Goal: Transaction & Acquisition: Download file/media

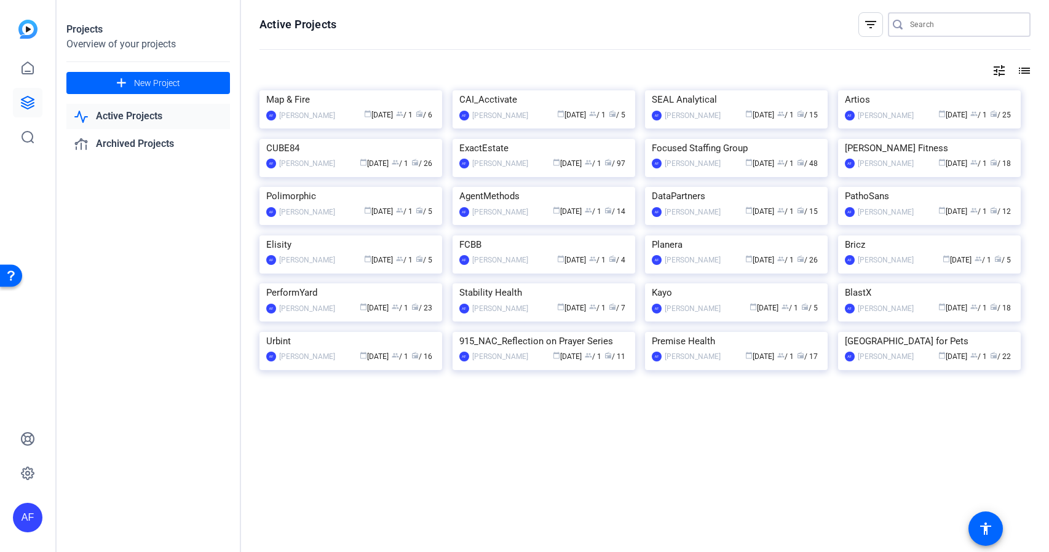
click at [949, 18] on input "Search" at bounding box center [965, 24] width 111 height 15
paste input "ES028_ExactEstate_Joseph Holsendolph_Inefficient Workflows"
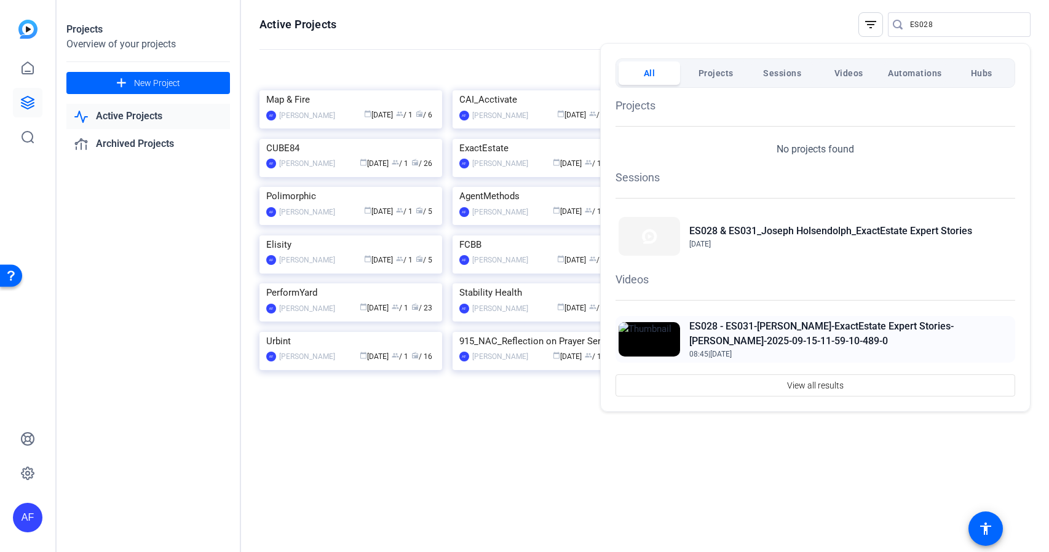
click at [804, 325] on h2 "ES028 - ES031-Joseph Holsendolph-ExactEstate Expert Stories-Joseph-2025-09-15-1…" at bounding box center [850, 334] width 323 height 30
click at [938, 24] on div at bounding box center [524, 276] width 1049 height 552
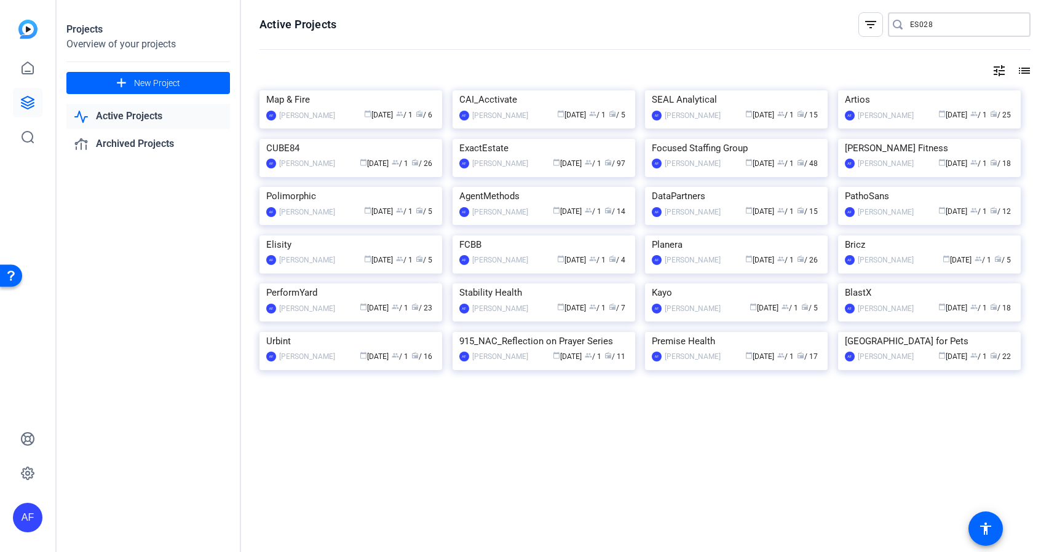
click at [938, 24] on input "ES028" at bounding box center [965, 24] width 111 height 15
type input "E"
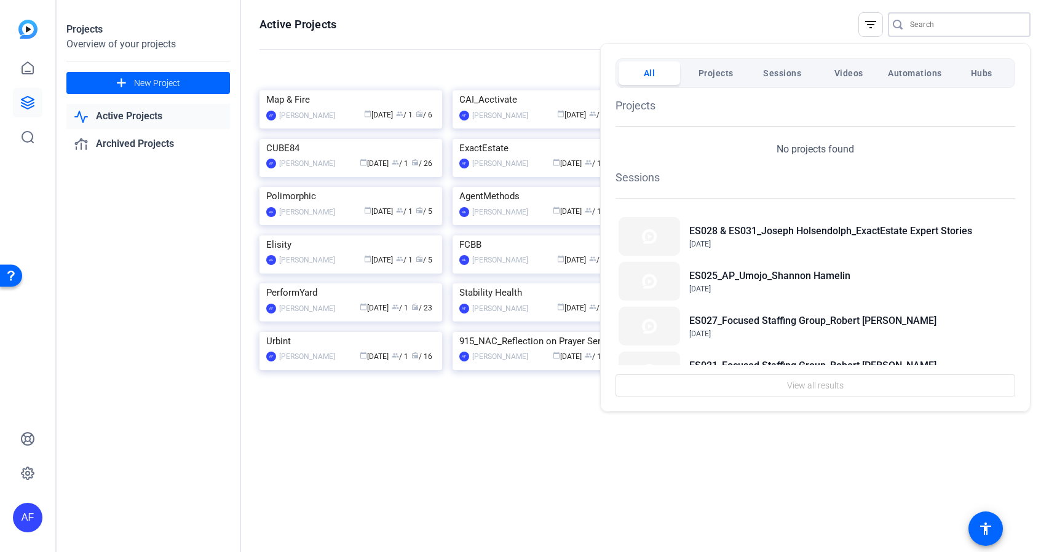
paste input "CS925_Map & Fire_Clay Ostrom_Groundswell Origins_Scott [PERSON_NAME]"
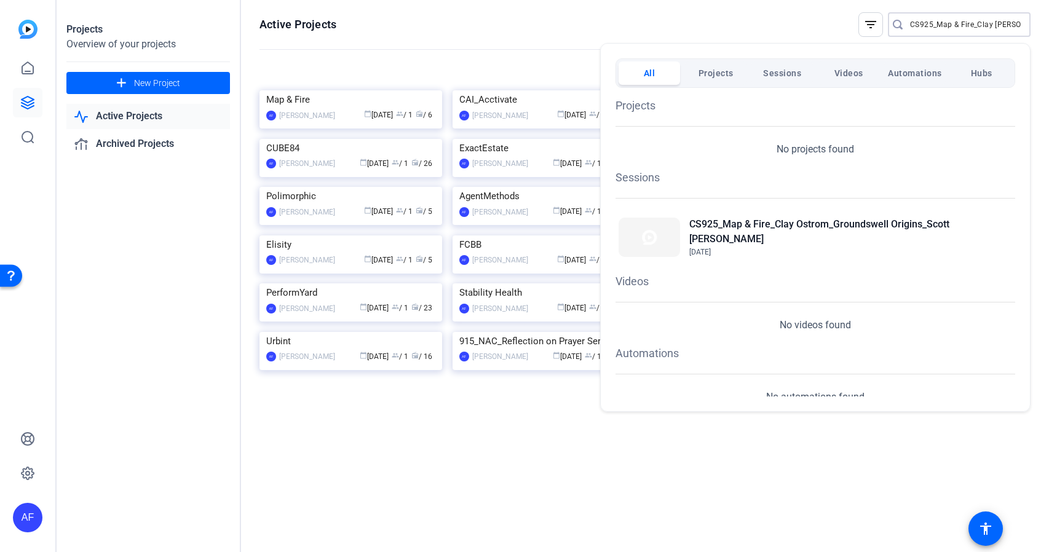
scroll to position [495, 0]
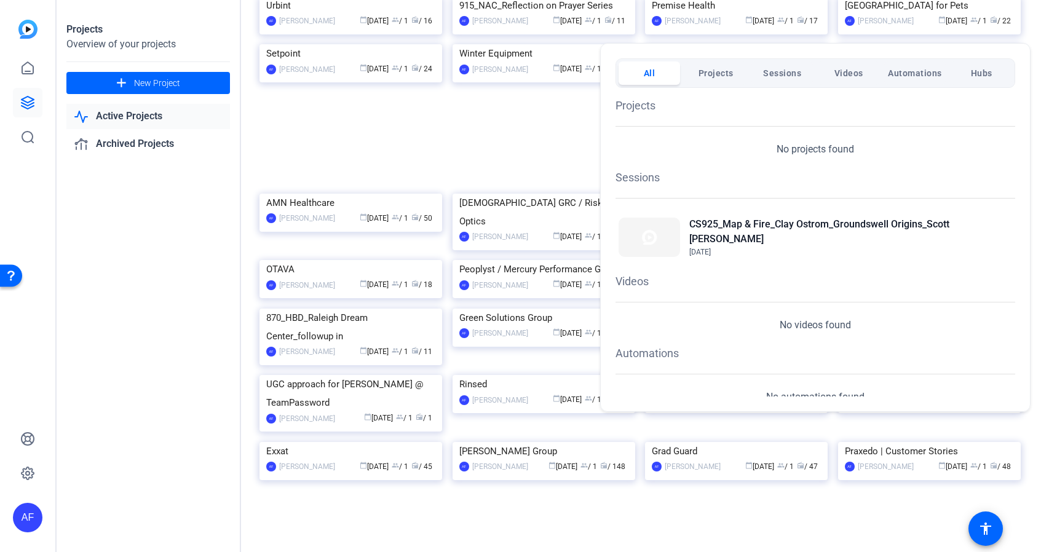
click at [1030, 36] on div at bounding box center [524, 276] width 1049 height 552
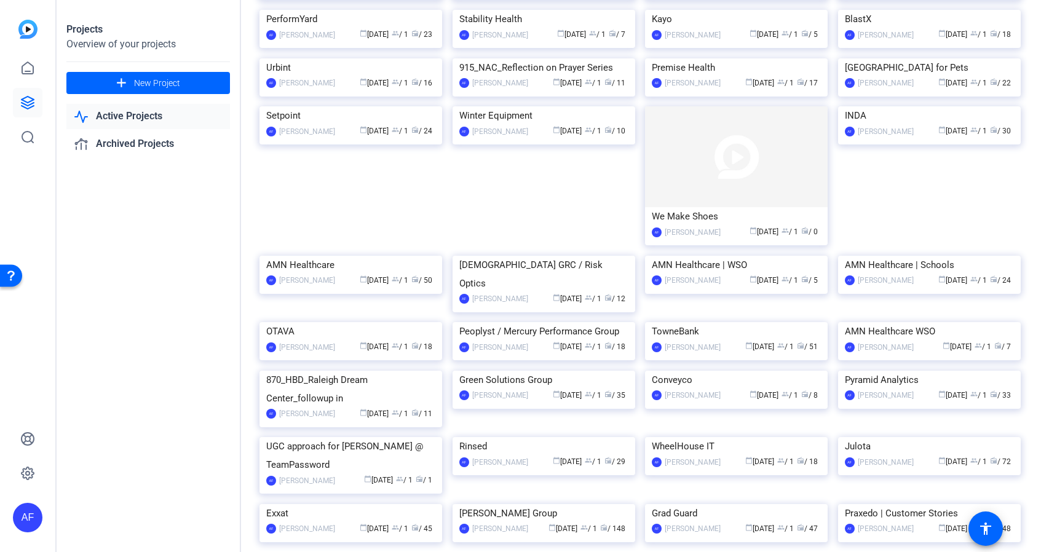
scroll to position [0, 0]
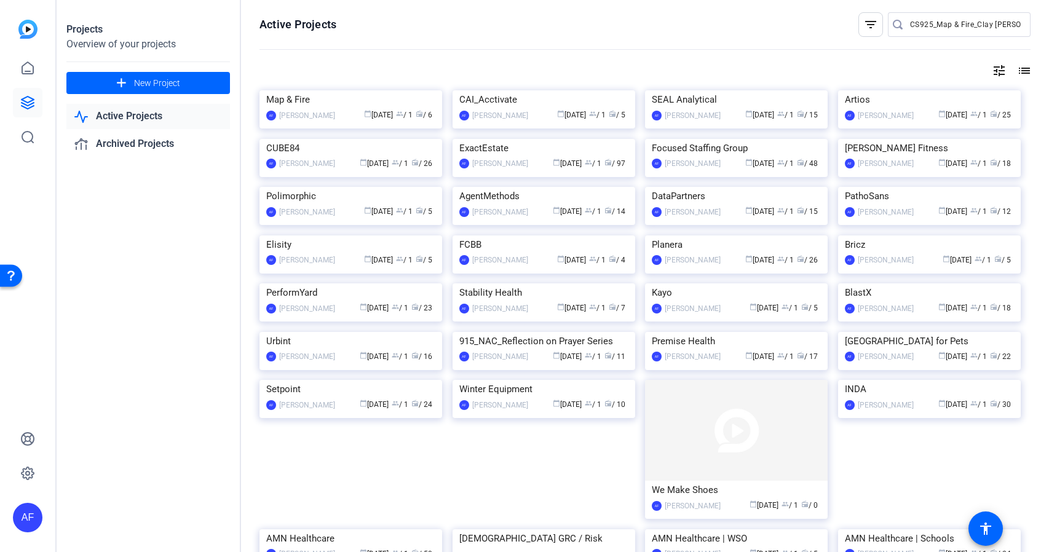
click at [970, 26] on input "CS925_Map & Fire_Clay Ostrom" at bounding box center [965, 24] width 111 height 15
drag, startPoint x: 938, startPoint y: 28, endPoint x: 1038, endPoint y: 33, distance: 100.9
click at [1038, 33] on div "Active Projects filter_list CS925_Map & Fire_Clay Ostrom tune list Map & Fire A…" at bounding box center [645, 276] width 808 height 552
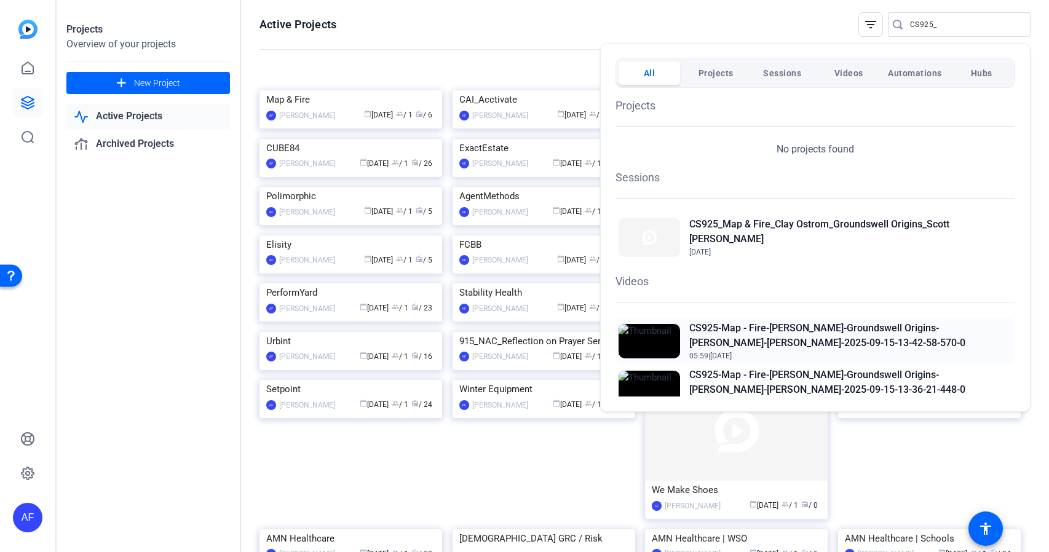
click at [824, 324] on h2 "CS925-Map - Fire-[PERSON_NAME]-Groundswell Origins-[PERSON_NAME]-[PERSON_NAME]-…" at bounding box center [850, 336] width 323 height 30
click at [943, 22] on div at bounding box center [524, 276] width 1049 height 552
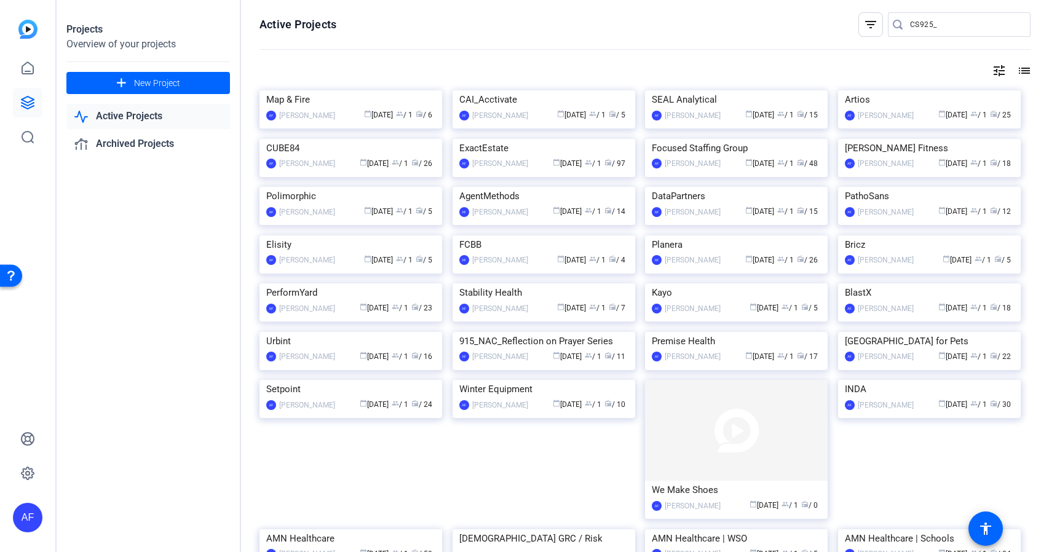
click at [943, 25] on input "CS925_" at bounding box center [965, 24] width 111 height 15
type input "C"
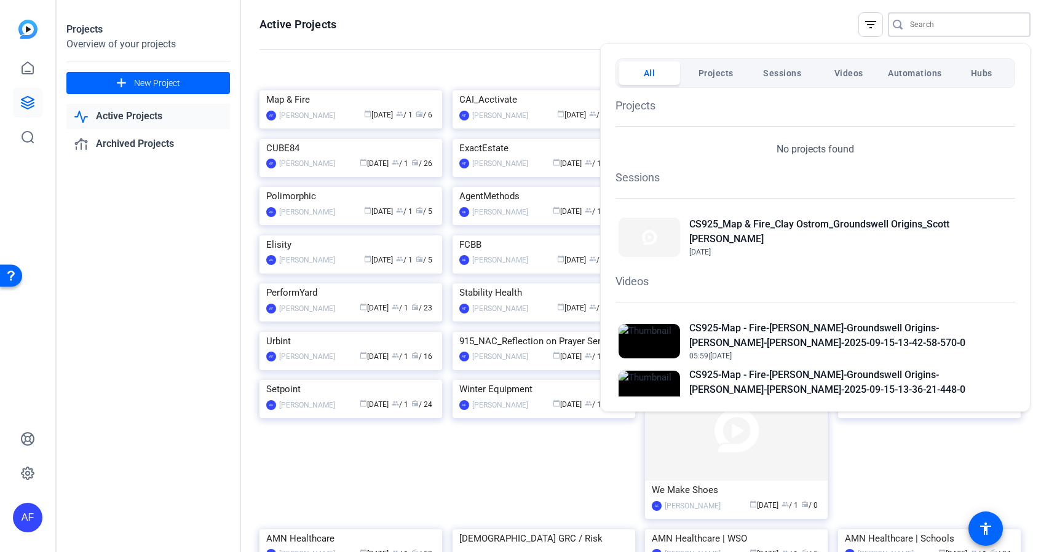
paste input "CS924_BlastX Consulting_Bozzuto_Xiyao Yang"
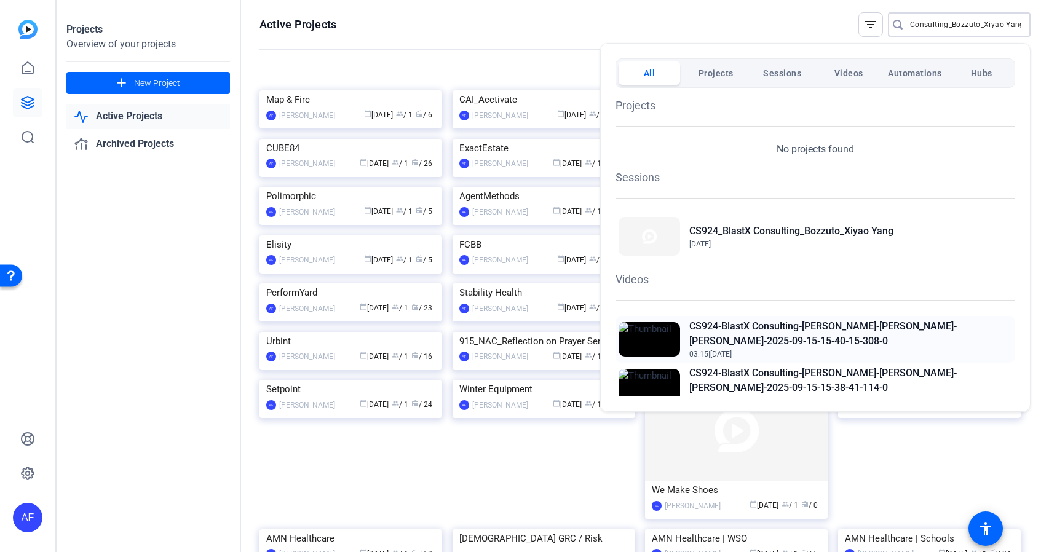
type input "CS924_BlastX Consulting_Bozzuto_Xiyao Yang"
click at [847, 327] on h2 "CS924-BlastX Consulting-Bozzuto-Xiyao Yang-Xiyao Yang-2025-09-15-15-40-15-308-0" at bounding box center [850, 334] width 323 height 30
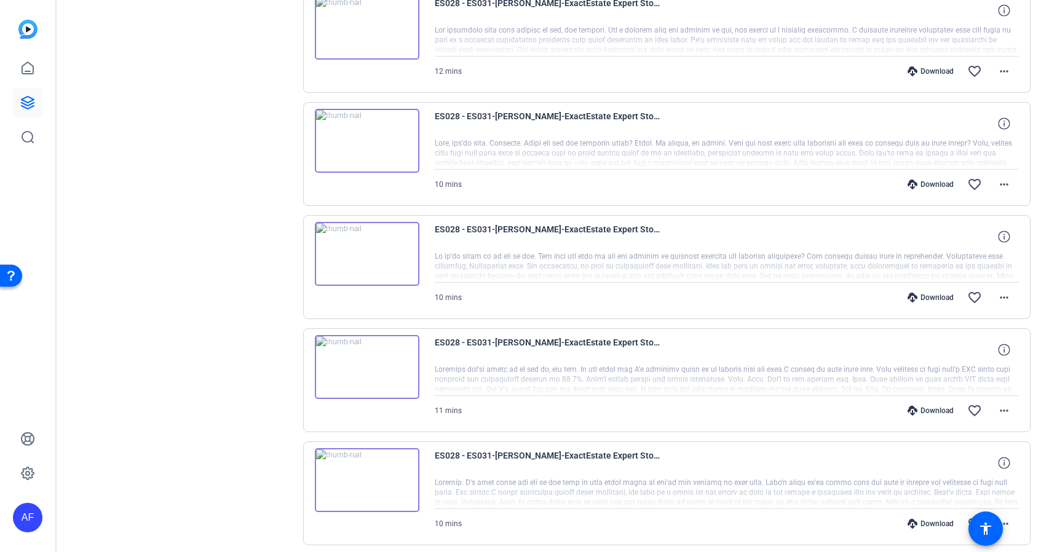
scroll to position [808, 0]
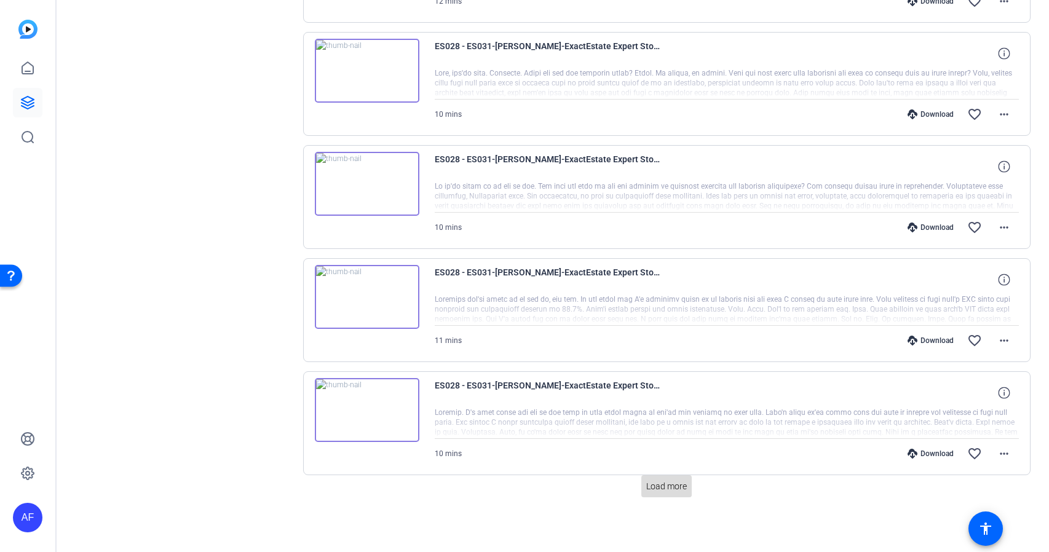
click at [678, 488] on span "Load more" at bounding box center [666, 486] width 41 height 13
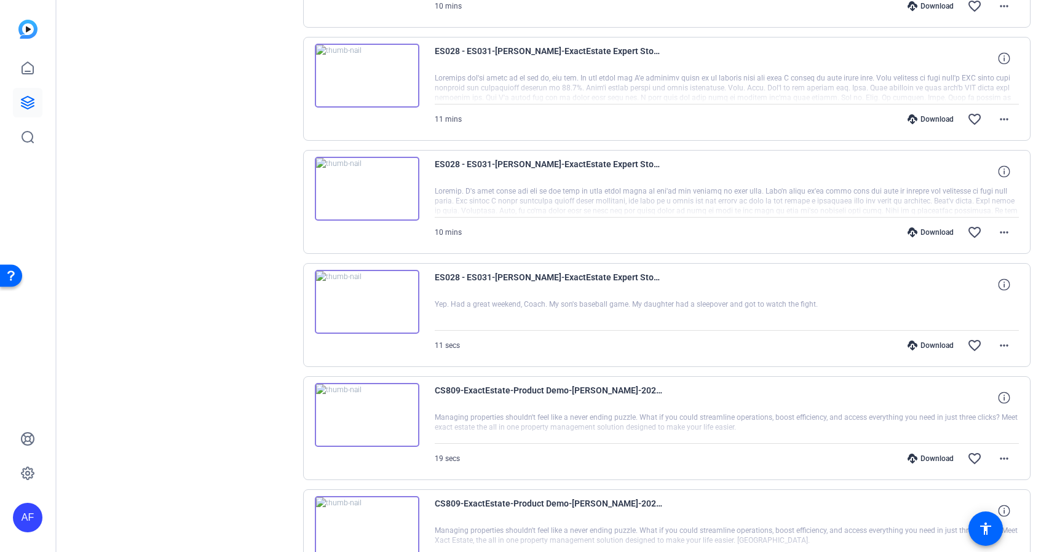
scroll to position [1251, 0]
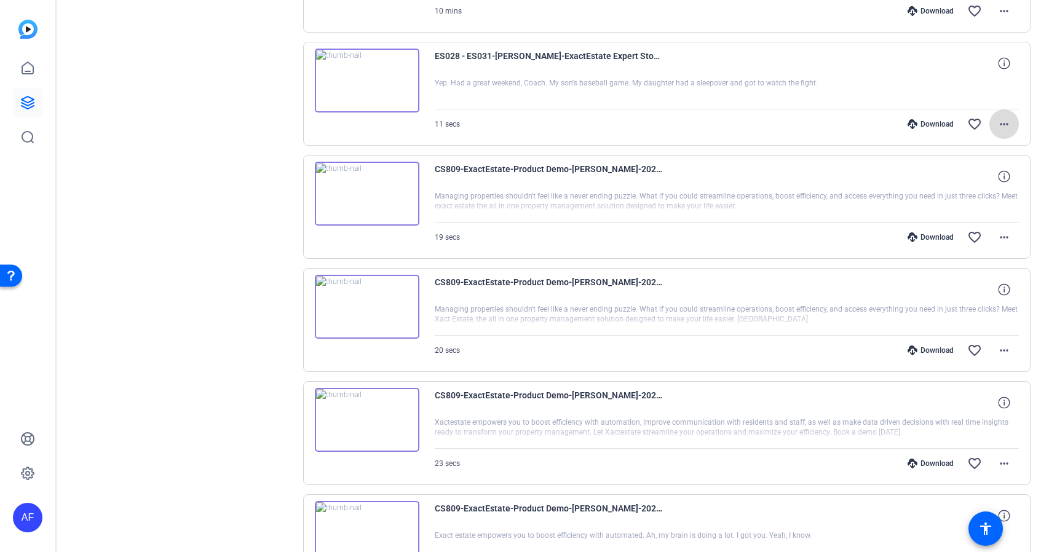
click at [1003, 124] on mat-icon "more_horiz" at bounding box center [1004, 124] width 15 height 15
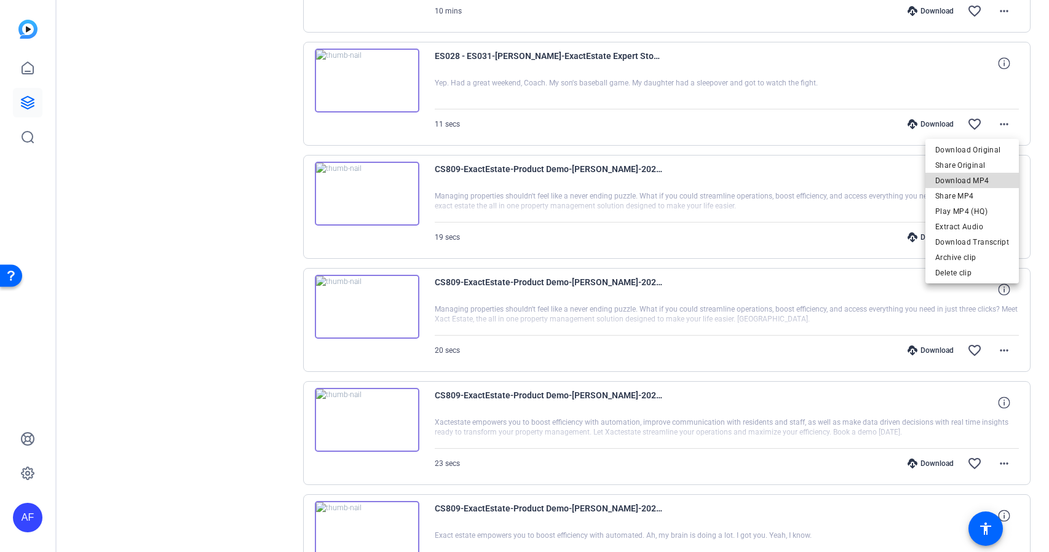
click at [980, 180] on span "Download MP4" at bounding box center [972, 180] width 74 height 15
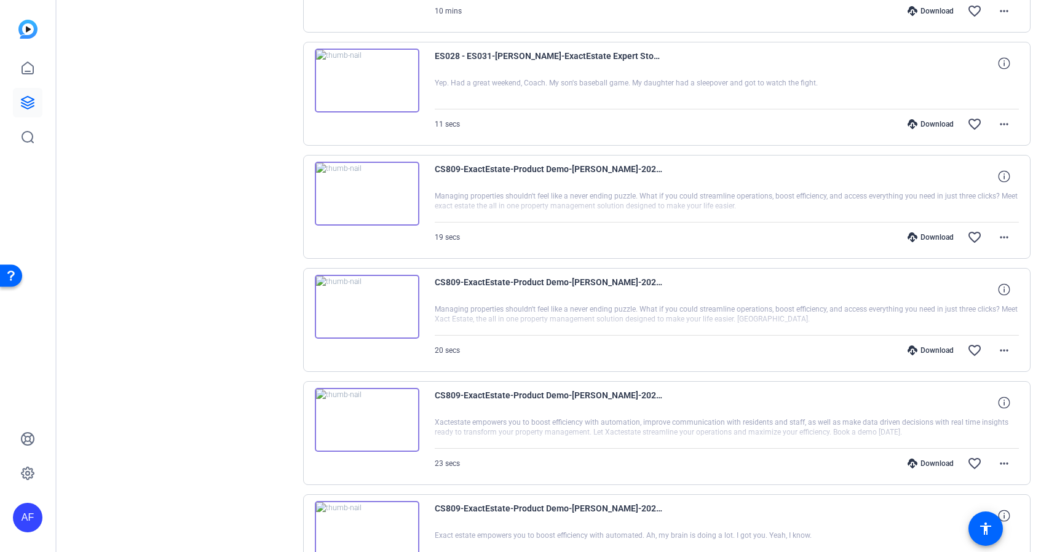
scroll to position [1103, 0]
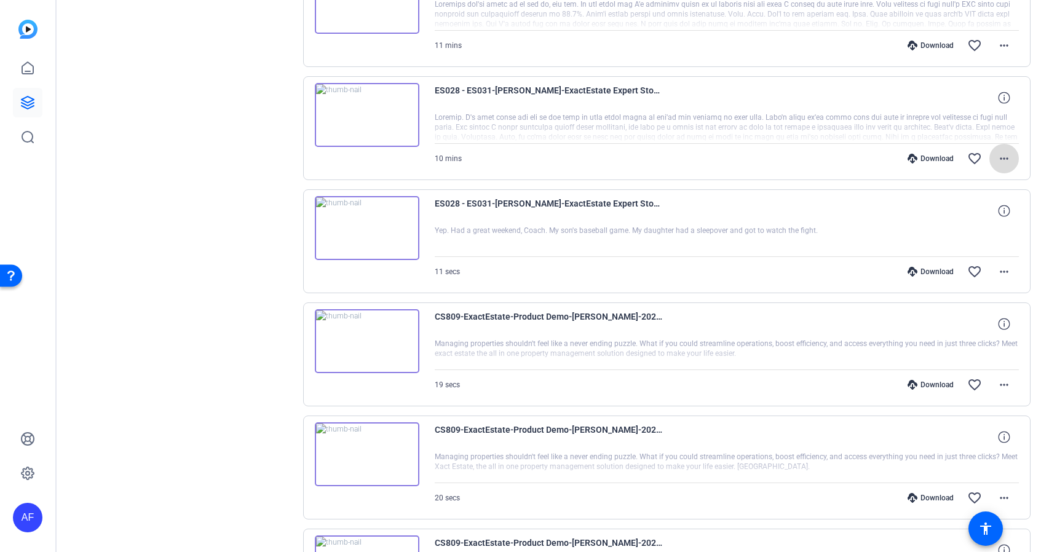
click at [1007, 157] on mat-icon "more_horiz" at bounding box center [1004, 158] width 15 height 15
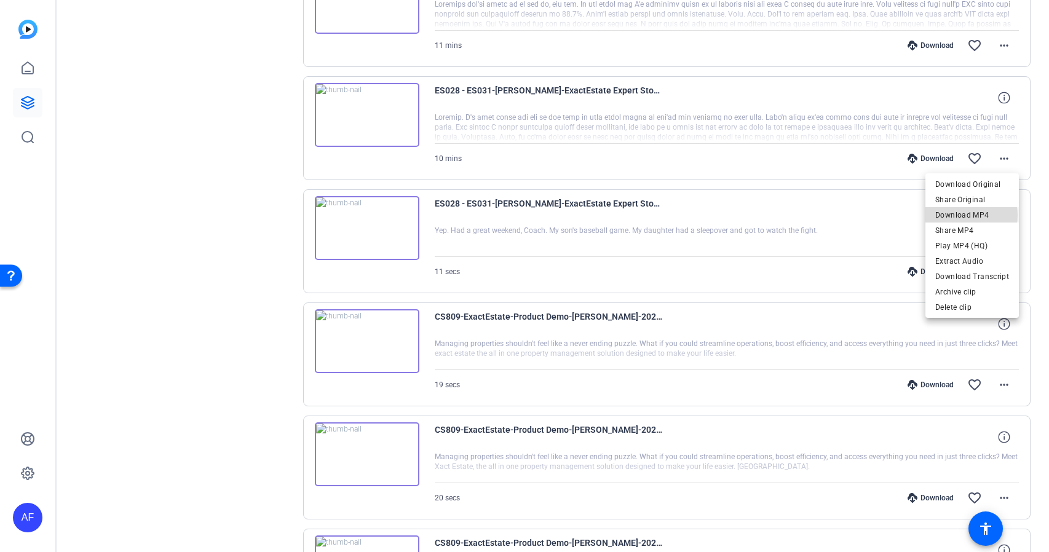
click at [966, 215] on span "Download MP4" at bounding box center [972, 215] width 74 height 15
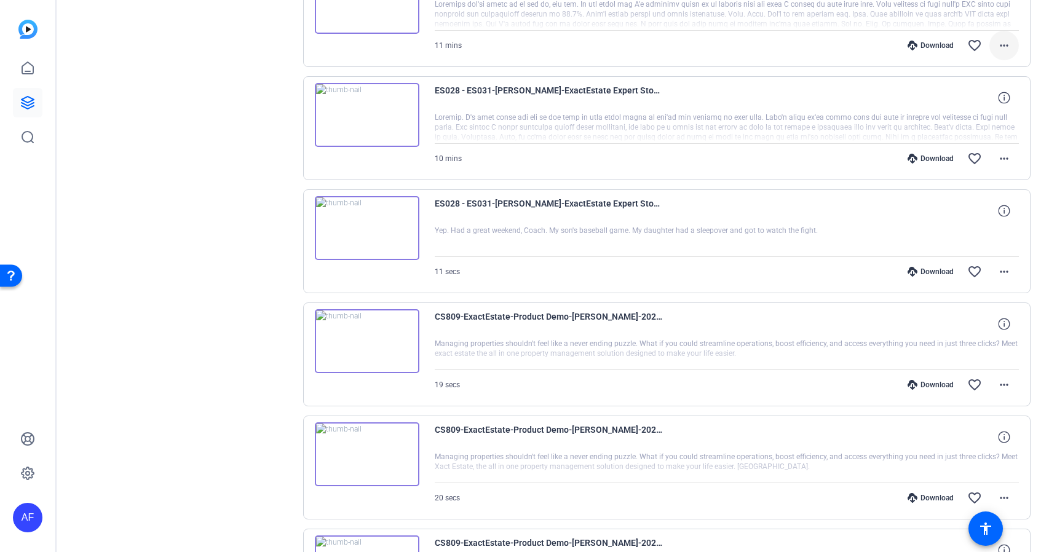
click at [1004, 45] on mat-icon "more_horiz" at bounding box center [1004, 45] width 15 height 15
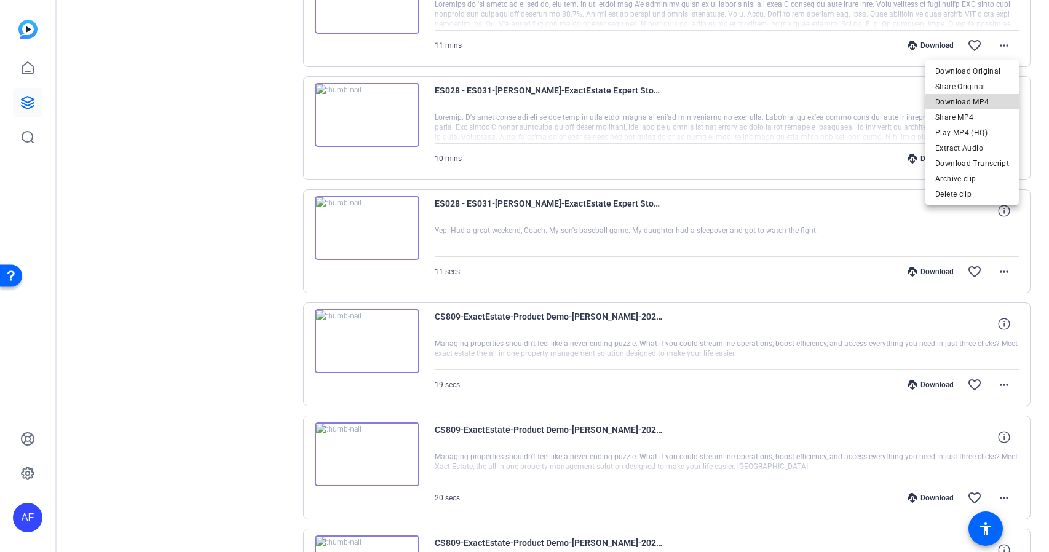
click at [976, 103] on span "Download MP4" at bounding box center [972, 102] width 74 height 15
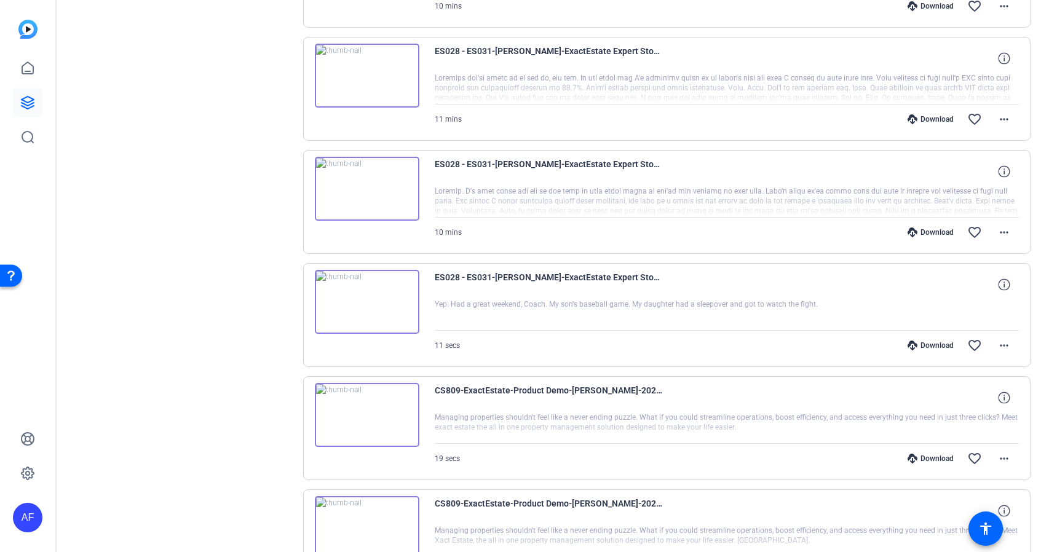
scroll to position [955, 0]
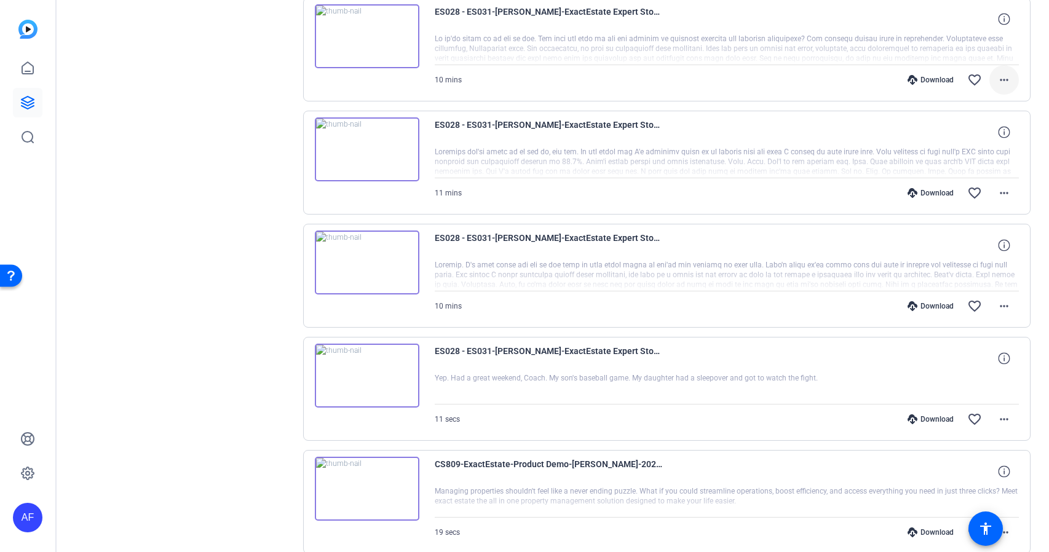
click at [1005, 79] on mat-icon "more_horiz" at bounding box center [1004, 80] width 15 height 15
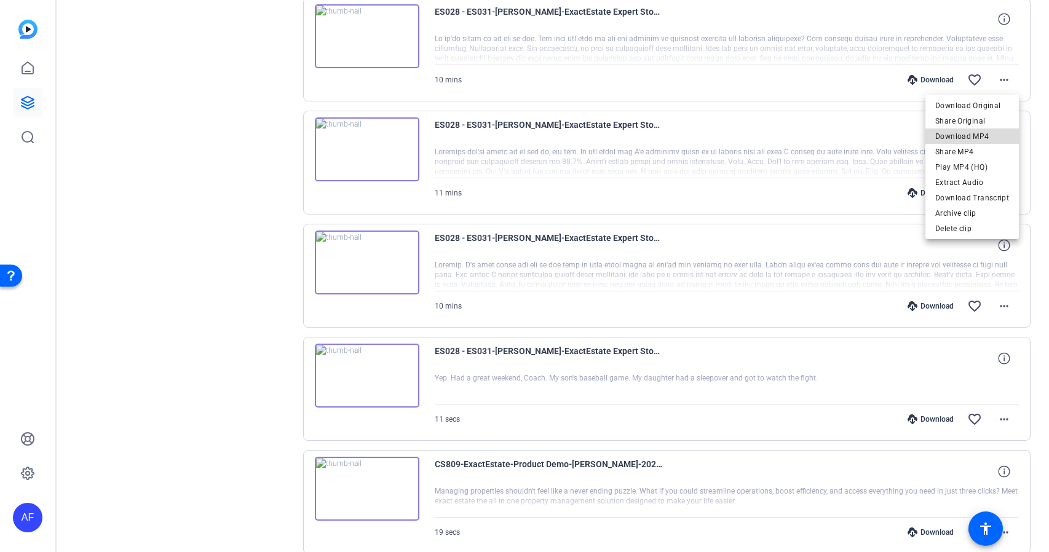
click at [976, 136] on span "Download MP4" at bounding box center [972, 136] width 74 height 15
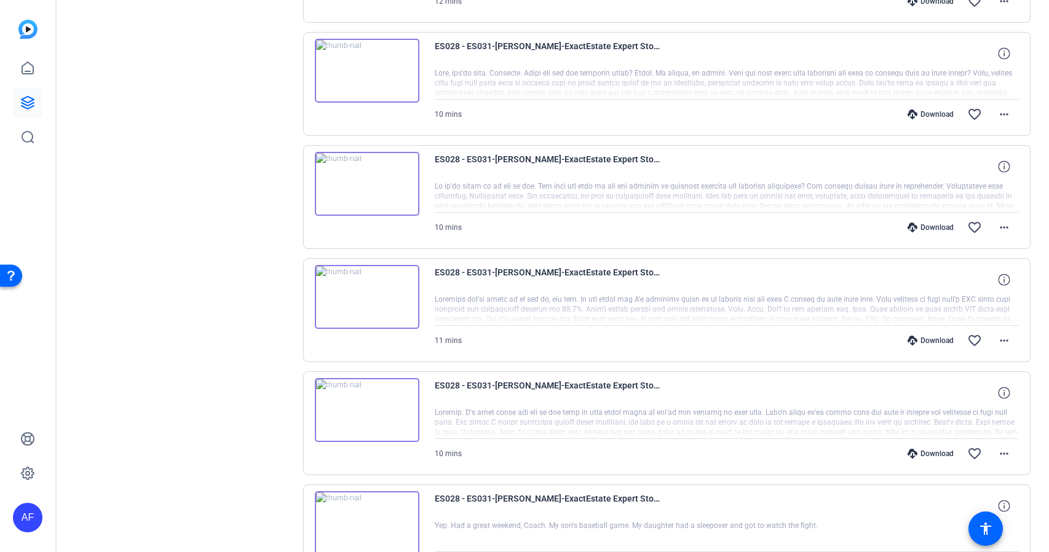
scroll to position [734, 0]
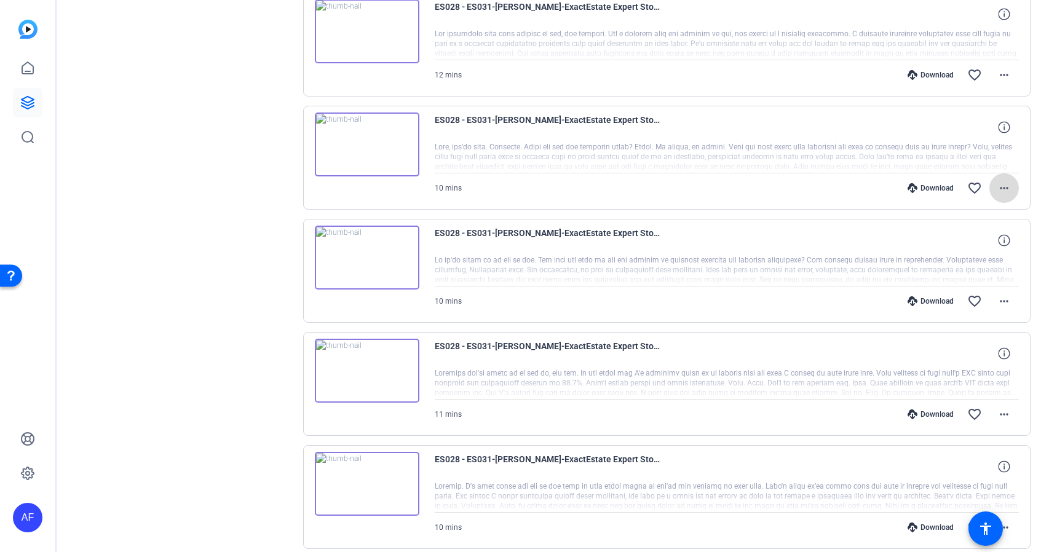
click at [1008, 186] on mat-icon "more_horiz" at bounding box center [1004, 188] width 15 height 15
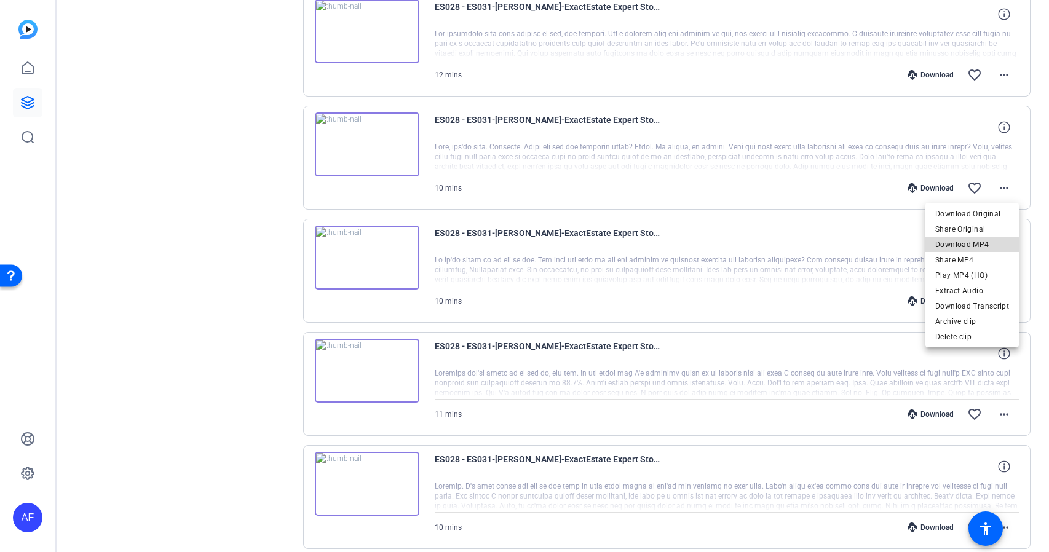
click at [974, 245] on span "Download MP4" at bounding box center [972, 244] width 74 height 15
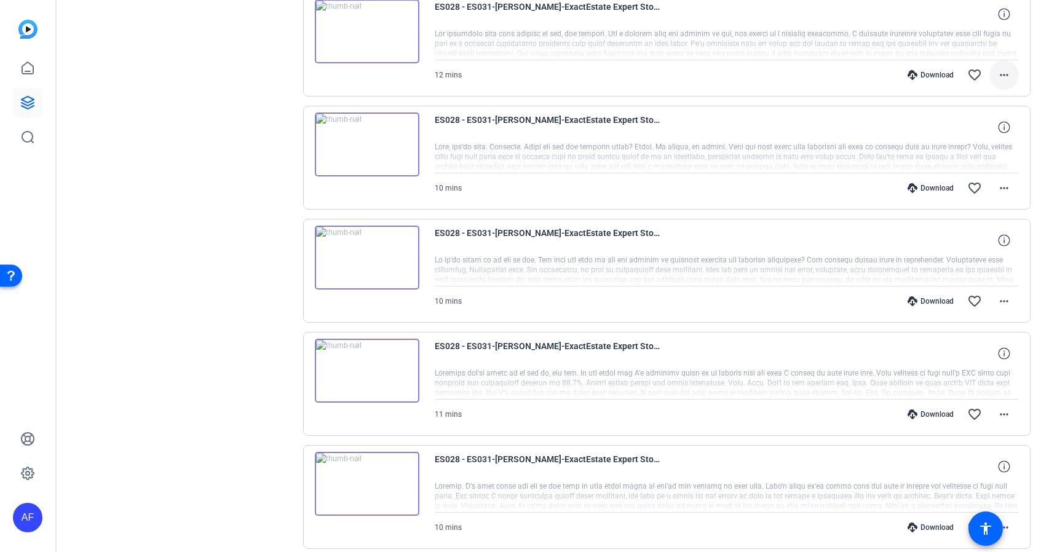
click at [1004, 76] on mat-icon "more_horiz" at bounding box center [1004, 75] width 15 height 15
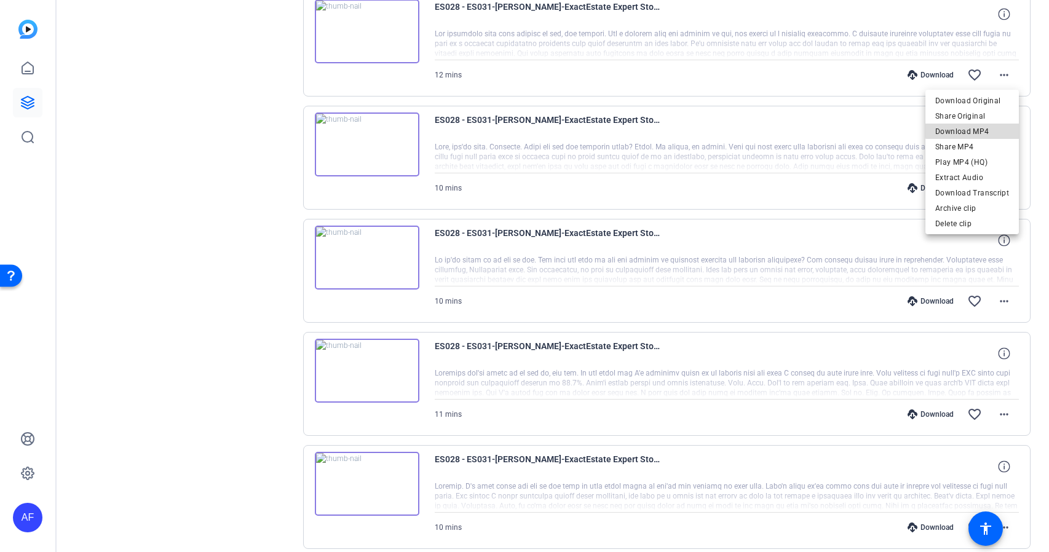
click at [976, 130] on span "Download MP4" at bounding box center [972, 131] width 74 height 15
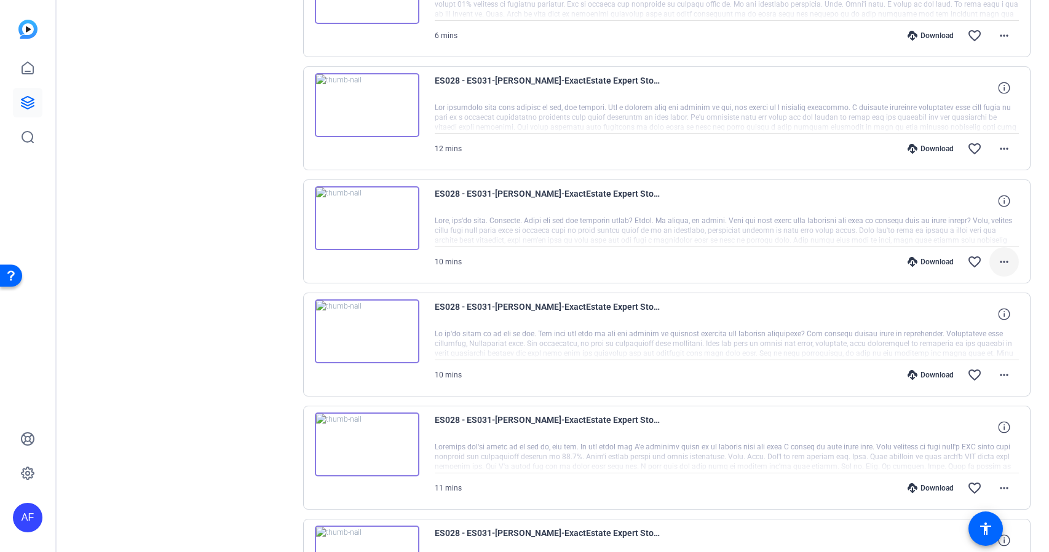
scroll to position [513, 0]
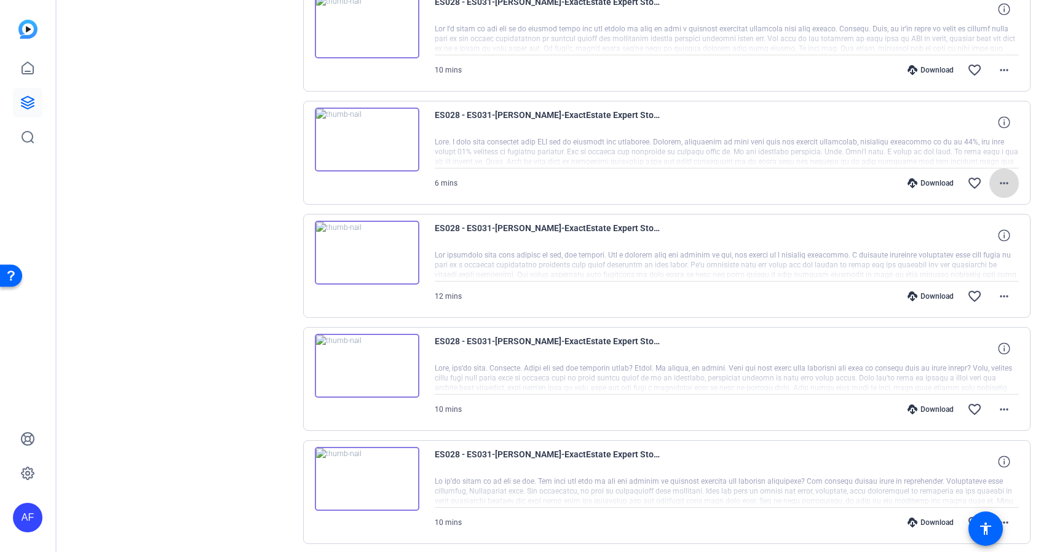
click at [1002, 183] on mat-icon "more_horiz" at bounding box center [1004, 183] width 15 height 15
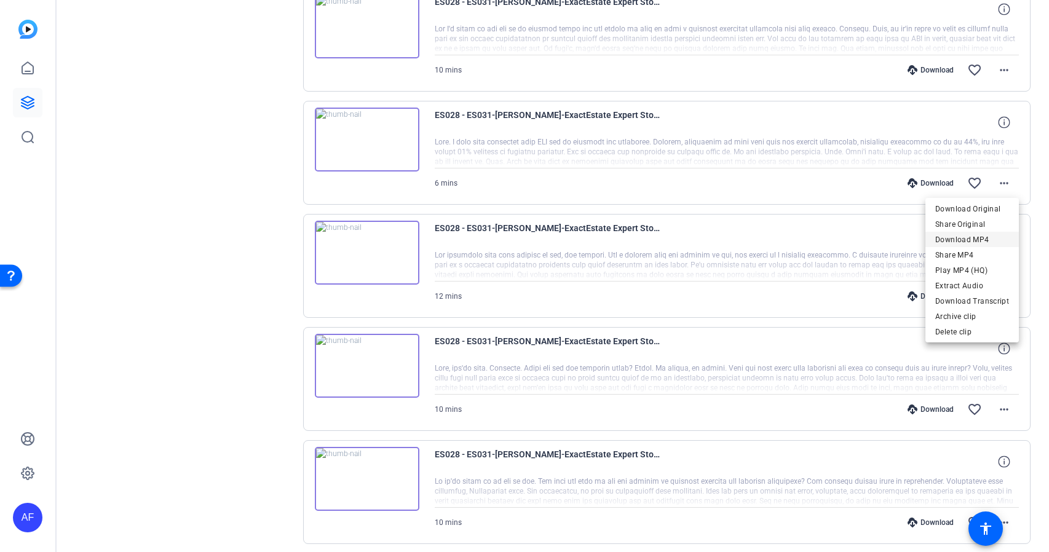
click at [978, 239] on span "Download MP4" at bounding box center [972, 239] width 74 height 15
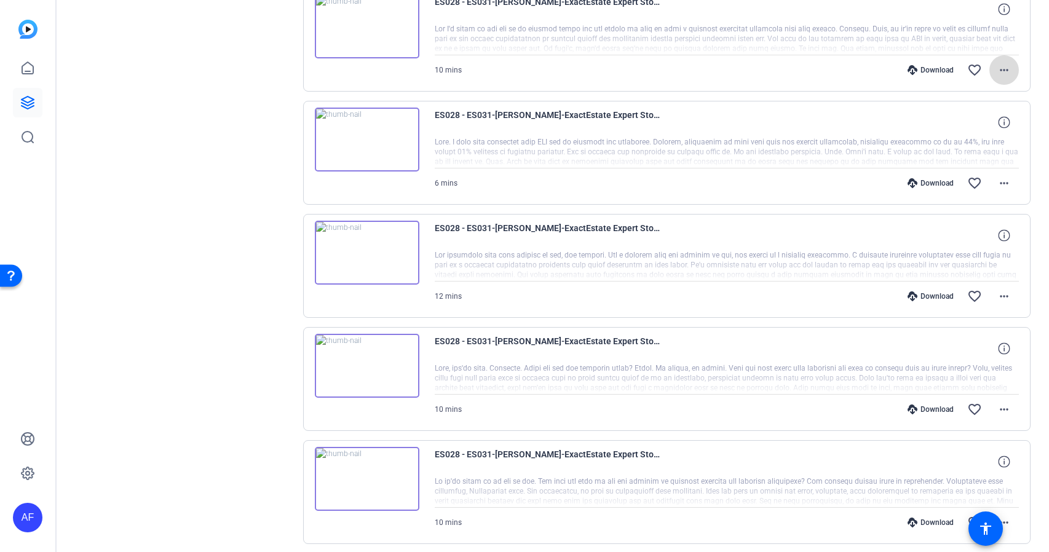
click at [1005, 71] on mat-icon "more_horiz" at bounding box center [1004, 70] width 15 height 15
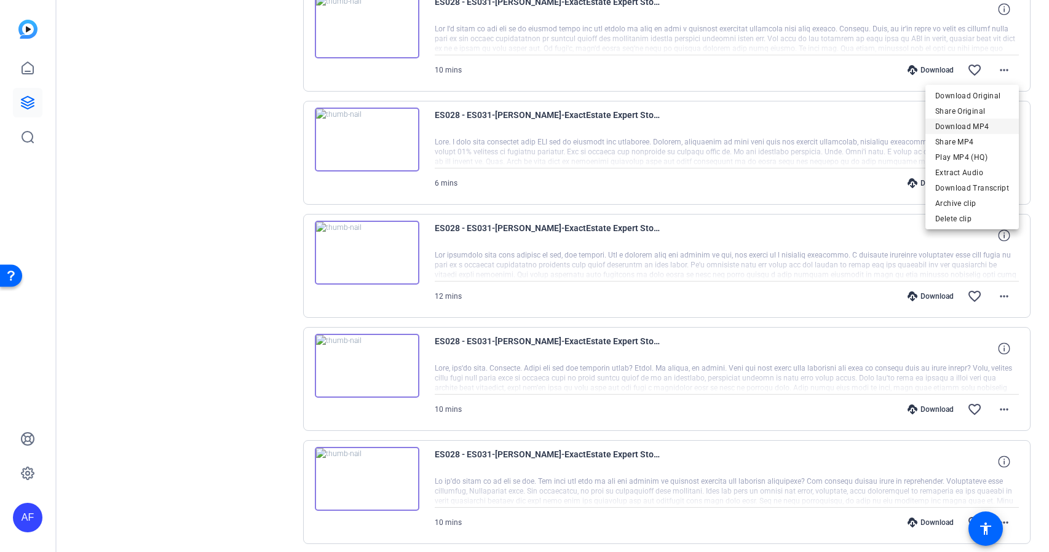
click at [976, 127] on span "Download MP4" at bounding box center [972, 126] width 74 height 15
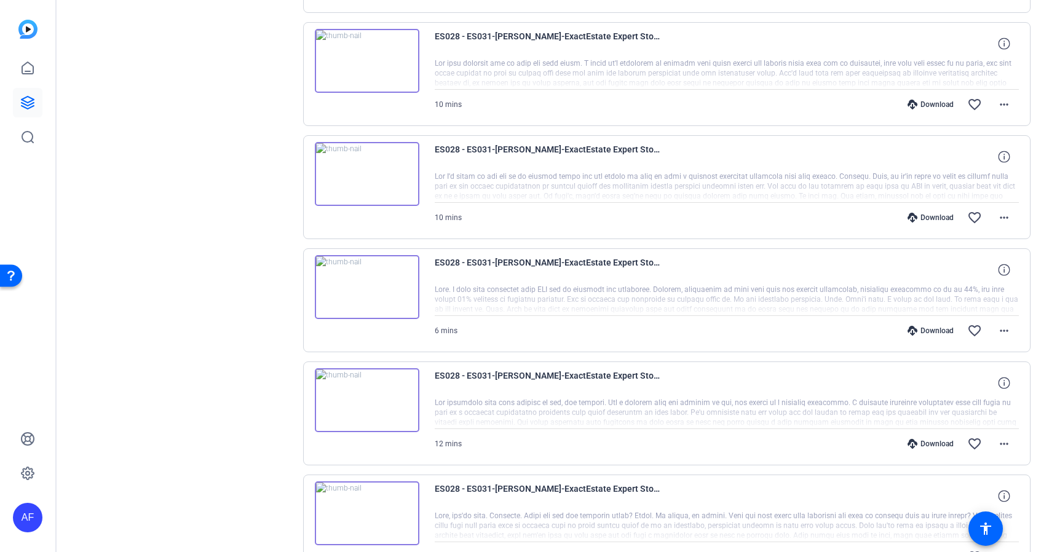
scroll to position [291, 0]
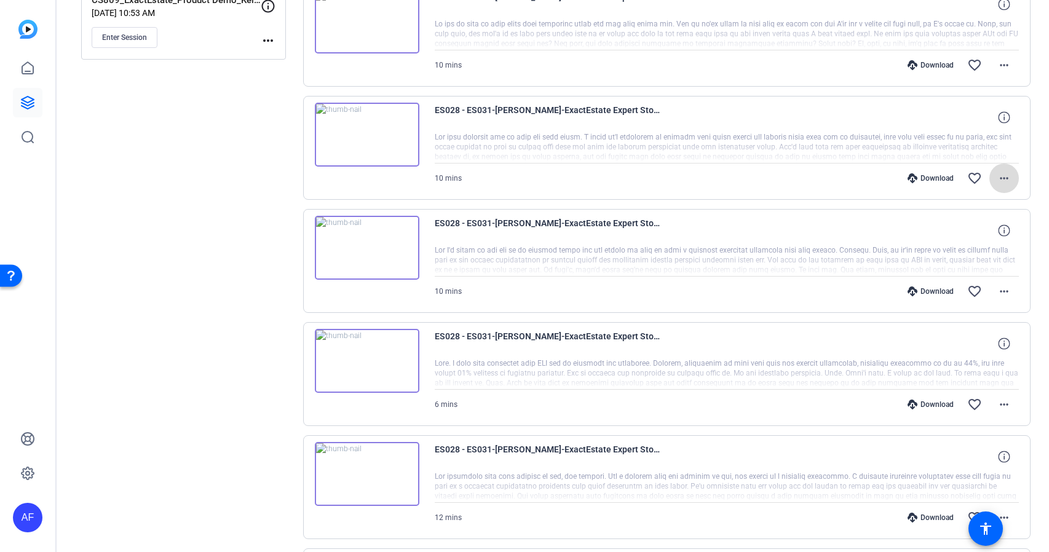
click at [1005, 179] on mat-icon "more_horiz" at bounding box center [1004, 178] width 15 height 15
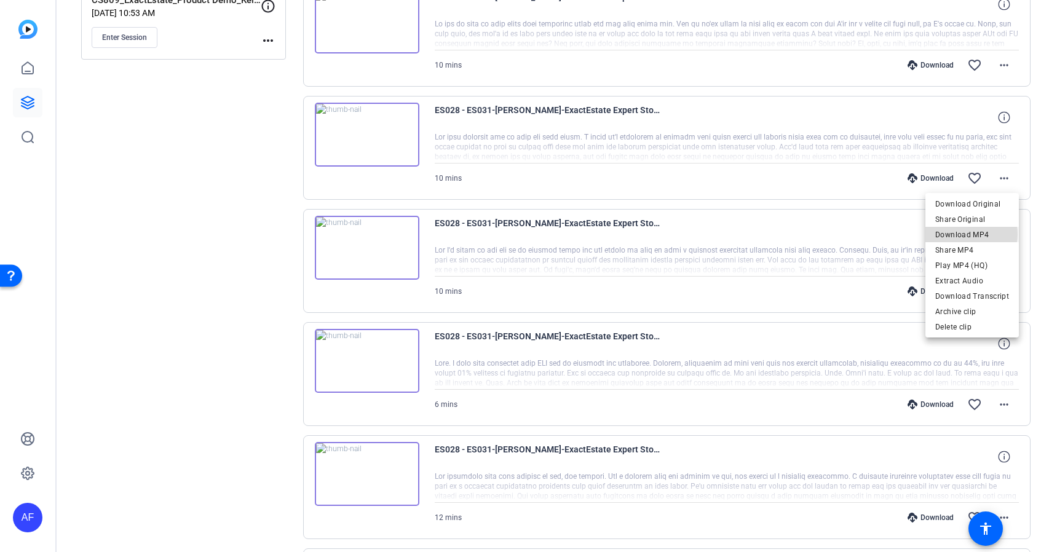
click at [968, 234] on span "Download MP4" at bounding box center [972, 234] width 74 height 15
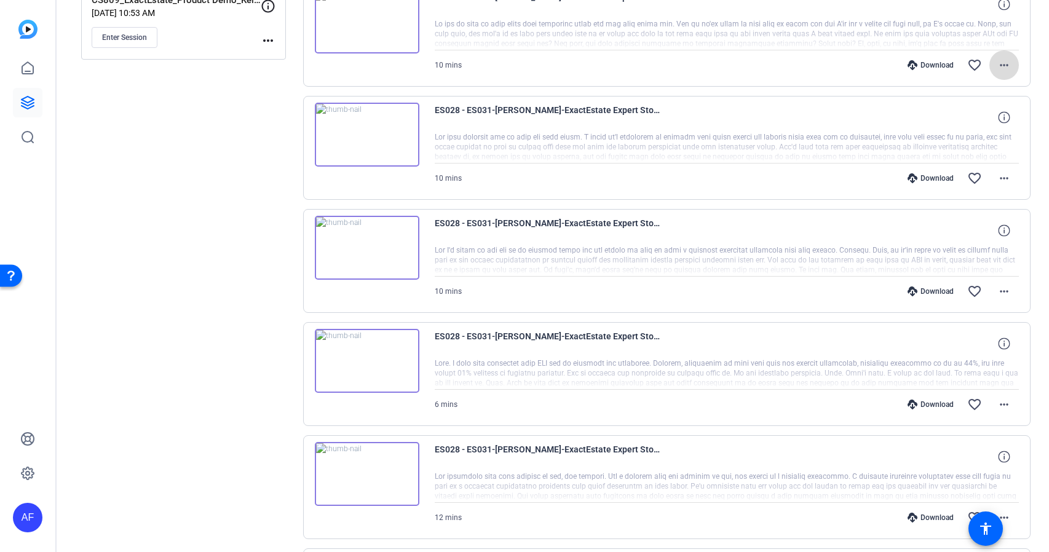
click at [1003, 66] on mat-icon "more_horiz" at bounding box center [1004, 65] width 15 height 15
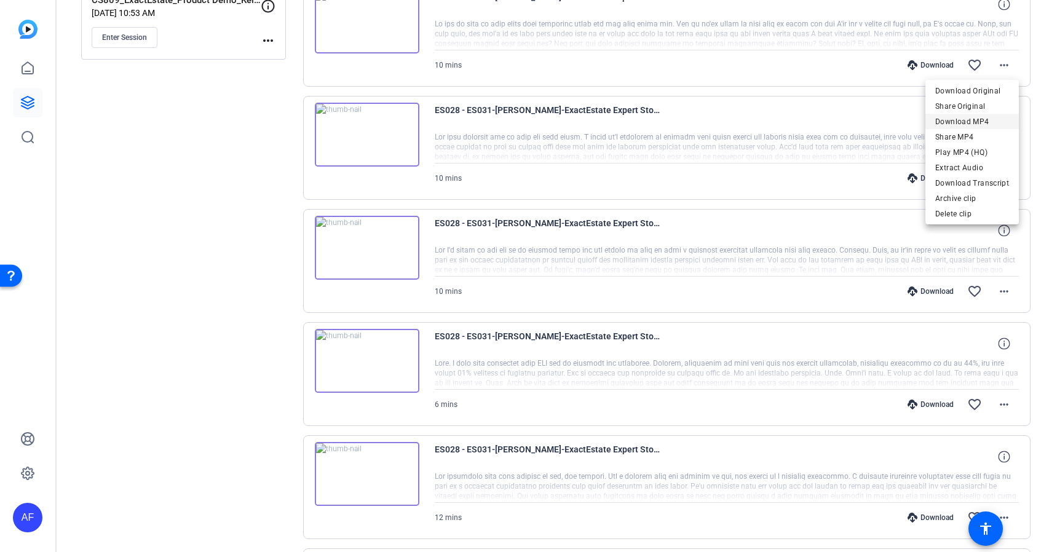
click at [969, 122] on span "Download MP4" at bounding box center [972, 121] width 74 height 15
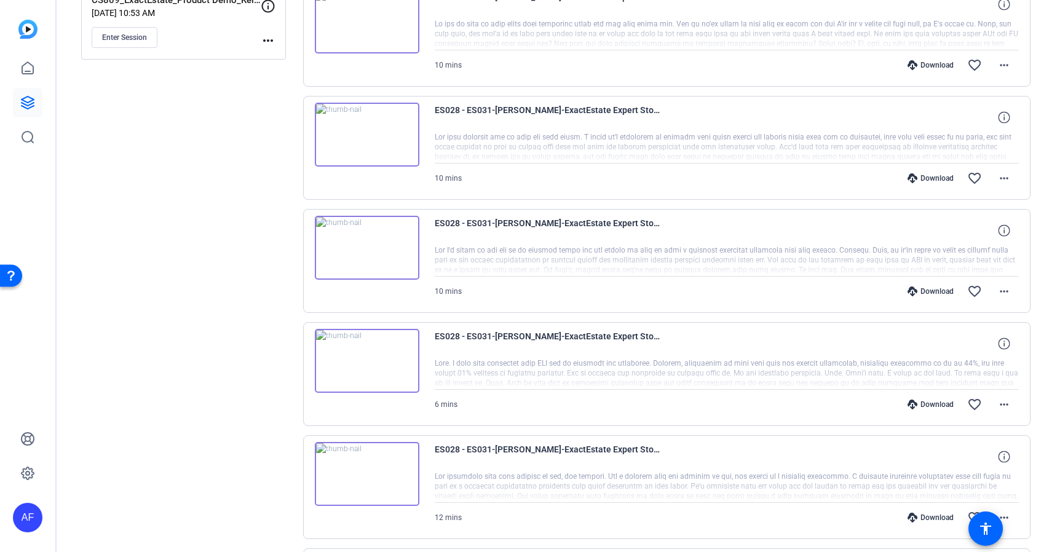
scroll to position [70, 0]
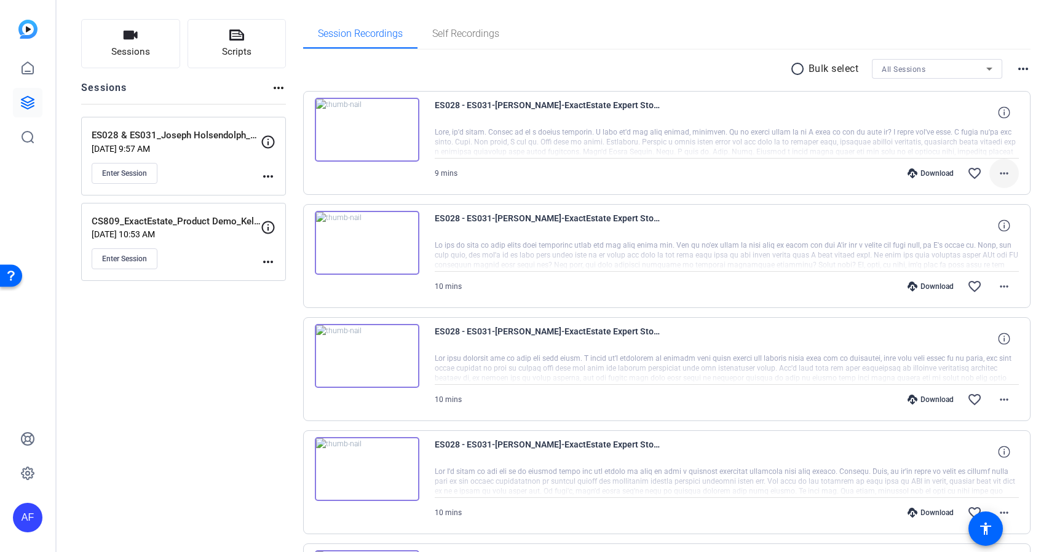
click at [1004, 171] on mat-icon "more_horiz" at bounding box center [1004, 173] width 15 height 15
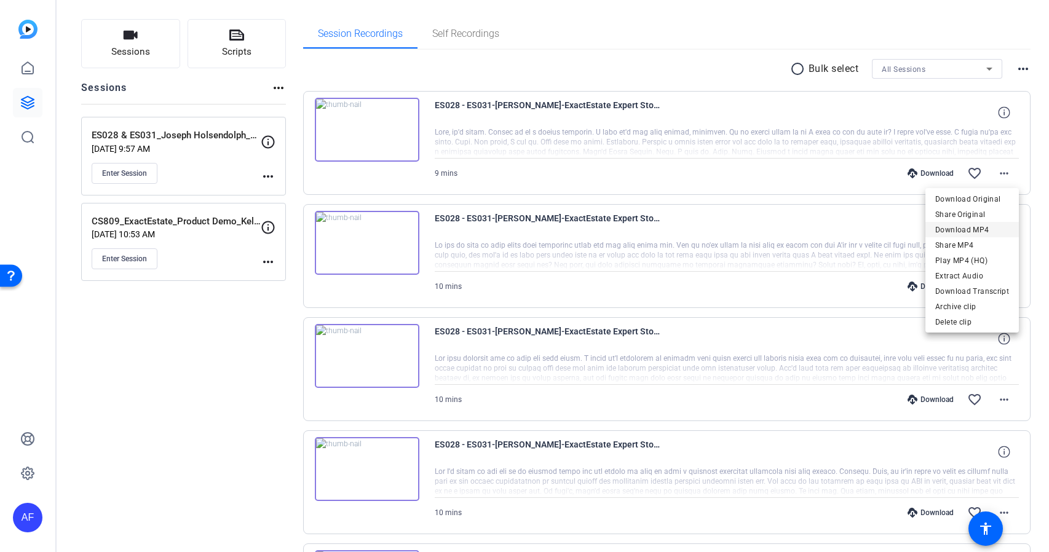
click at [966, 230] on span "Download MP4" at bounding box center [972, 230] width 74 height 15
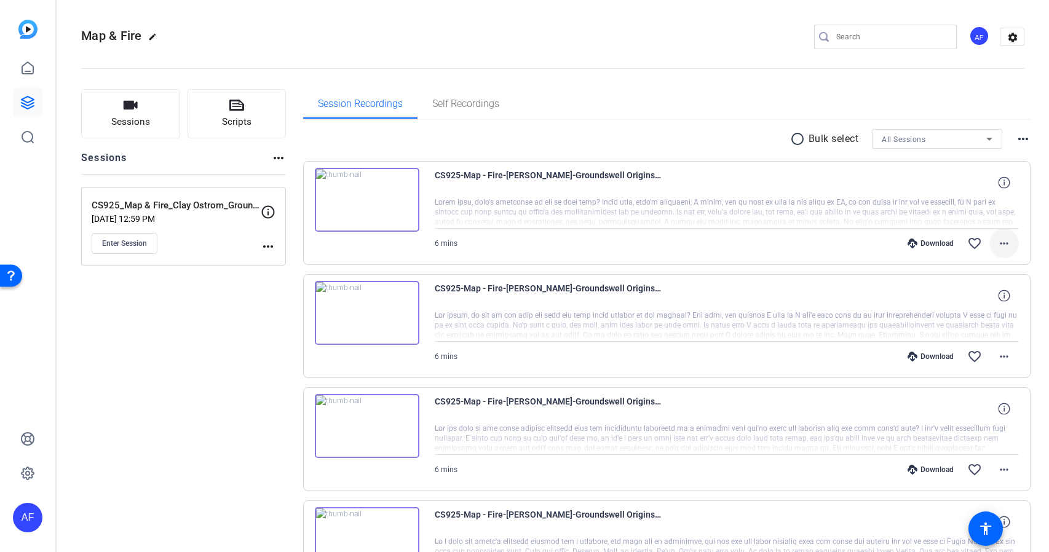
click at [1002, 241] on mat-icon "more_horiz" at bounding box center [1004, 243] width 15 height 15
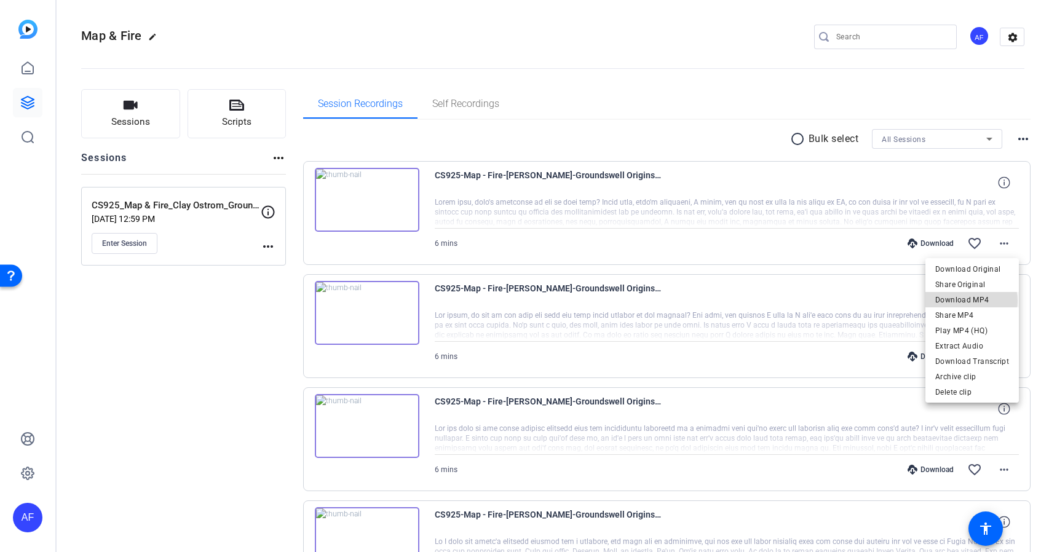
click at [972, 301] on span "Download MP4" at bounding box center [972, 300] width 74 height 15
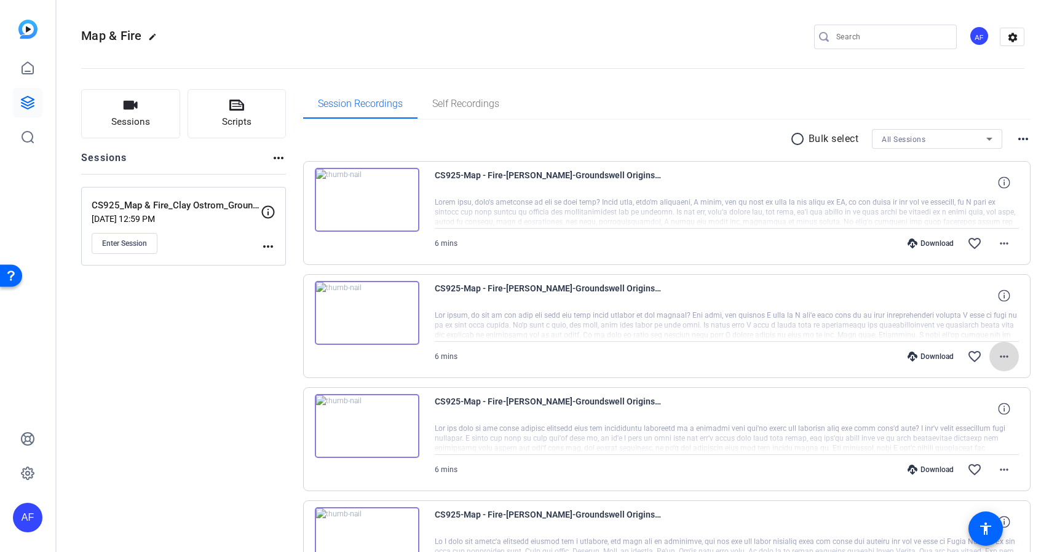
click at [1004, 357] on mat-icon "more_horiz" at bounding box center [1004, 356] width 15 height 15
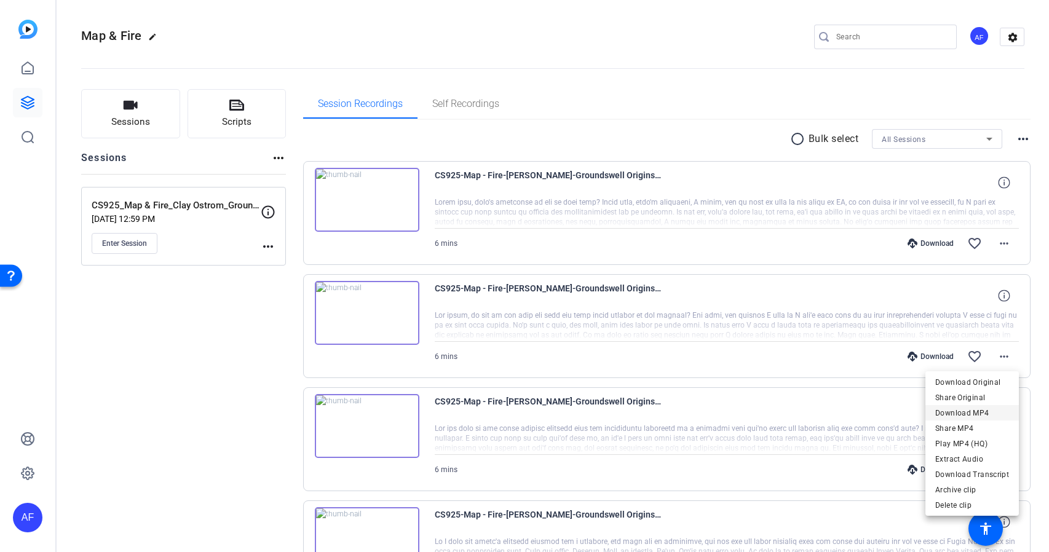
click at [966, 415] on span "Download MP4" at bounding box center [972, 413] width 74 height 15
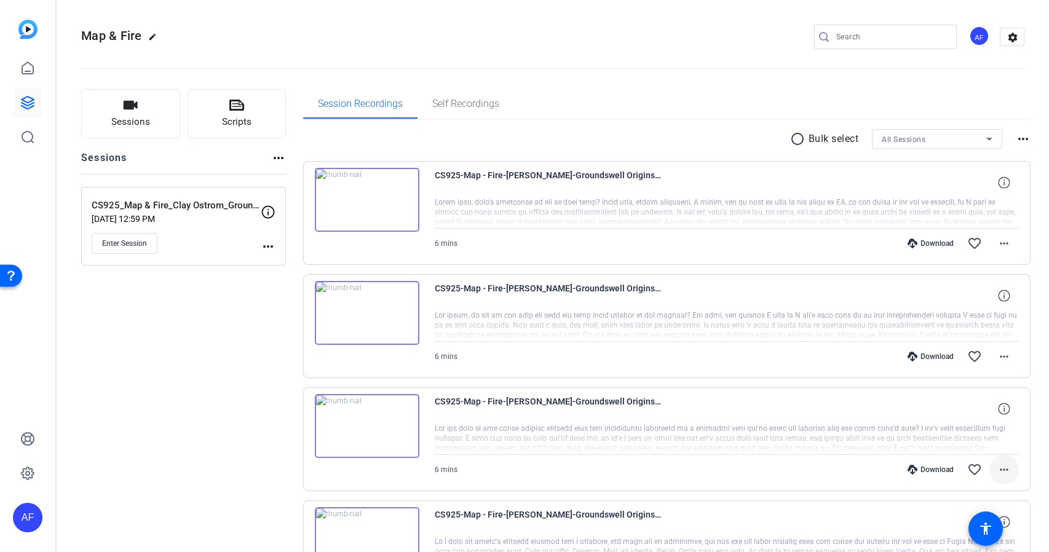
click at [1006, 471] on mat-icon "more_horiz" at bounding box center [1004, 469] width 15 height 15
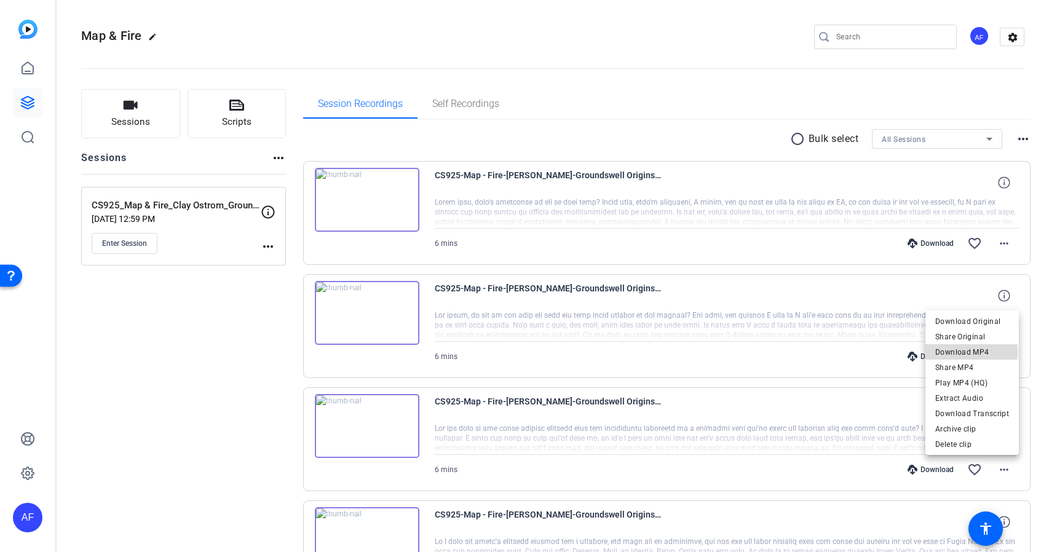
click at [969, 352] on span "Download MP4" at bounding box center [972, 352] width 74 height 15
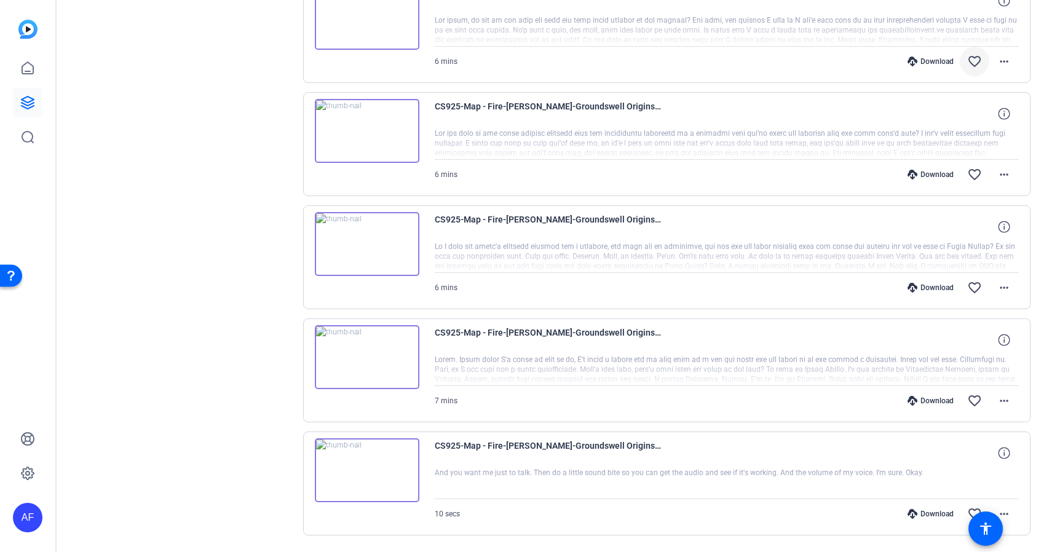
scroll to position [333, 0]
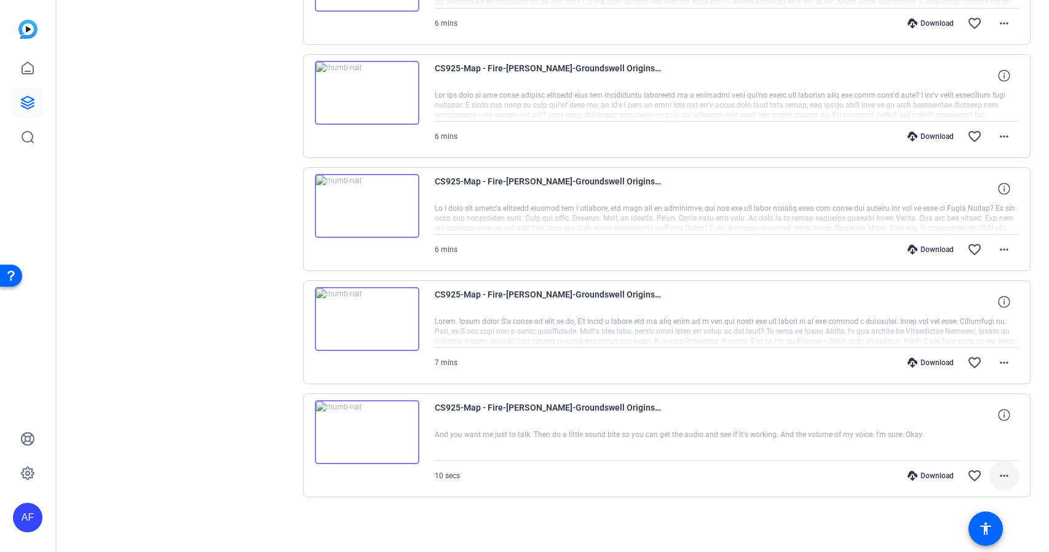
click at [1006, 475] on mat-icon "more_horiz" at bounding box center [1004, 475] width 15 height 15
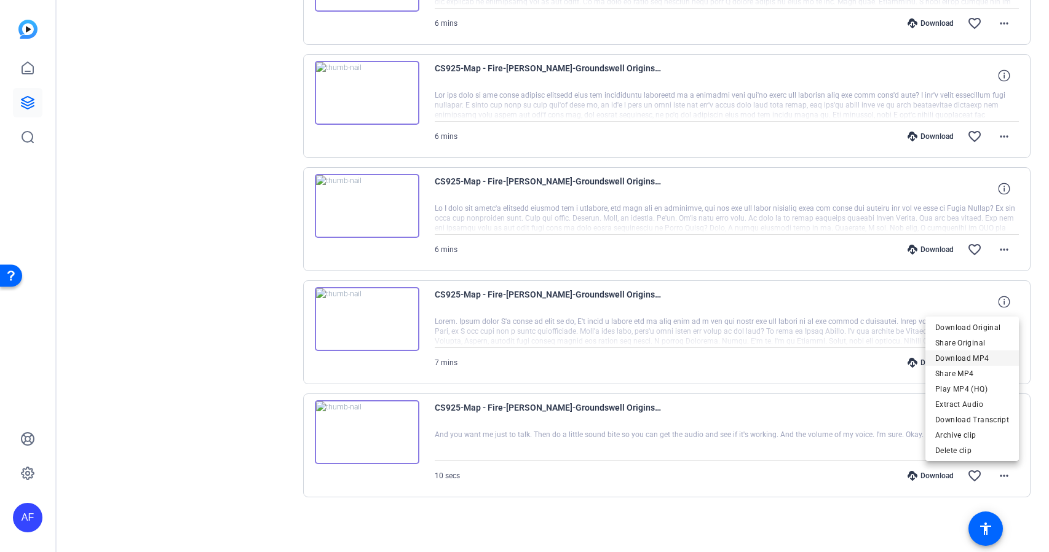
click at [981, 358] on span "Download MP4" at bounding box center [972, 358] width 74 height 15
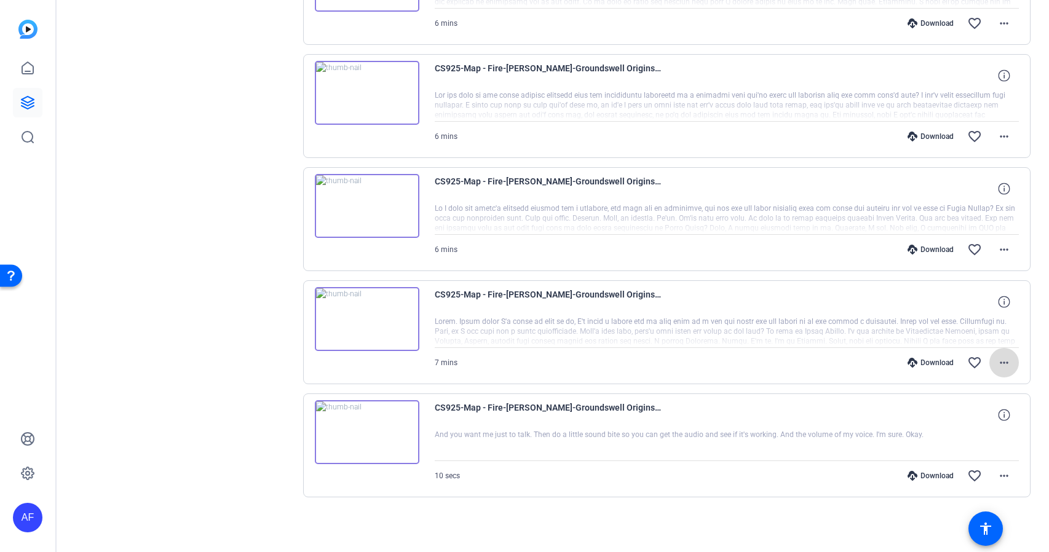
click at [1005, 362] on mat-icon "more_horiz" at bounding box center [1004, 362] width 15 height 15
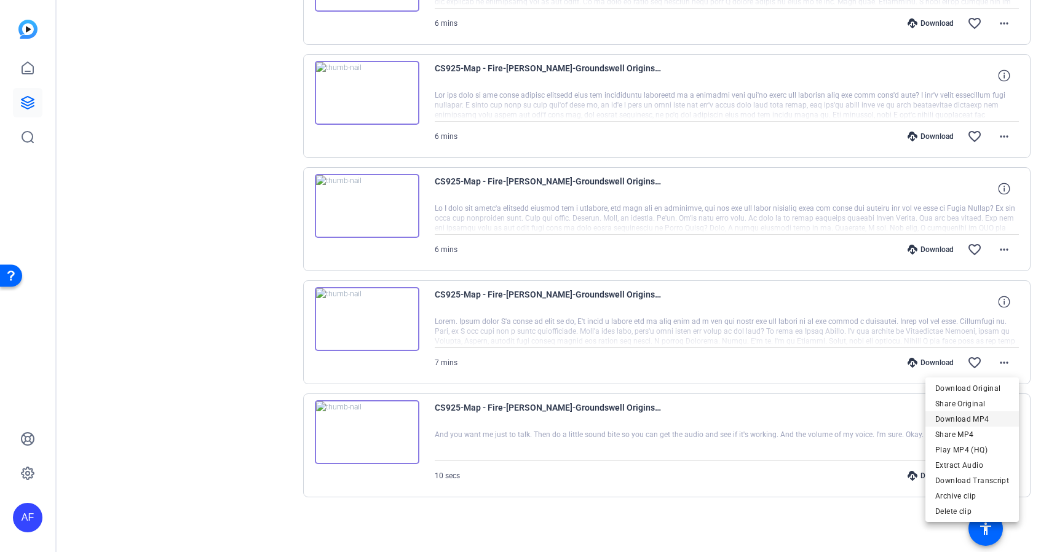
click at [952, 421] on span "Download MP4" at bounding box center [972, 419] width 74 height 15
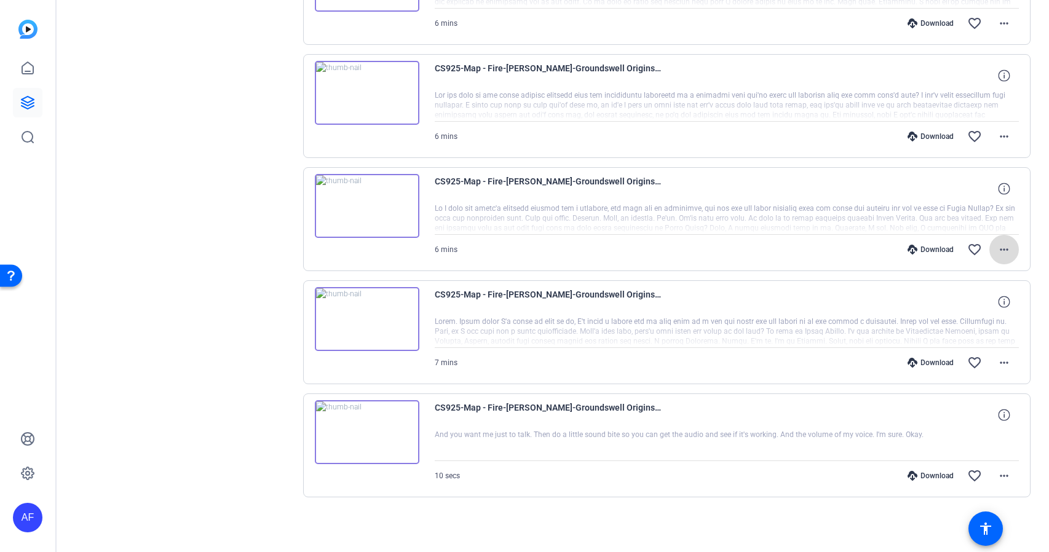
click at [1005, 250] on mat-icon "more_horiz" at bounding box center [1004, 249] width 15 height 15
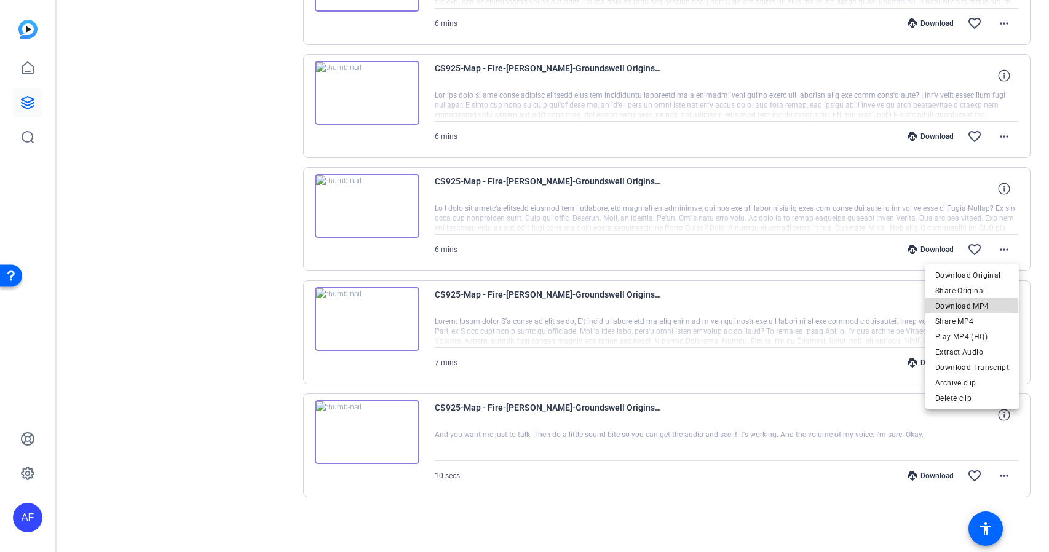
click at [963, 308] on span "Download MP4" at bounding box center [972, 306] width 74 height 15
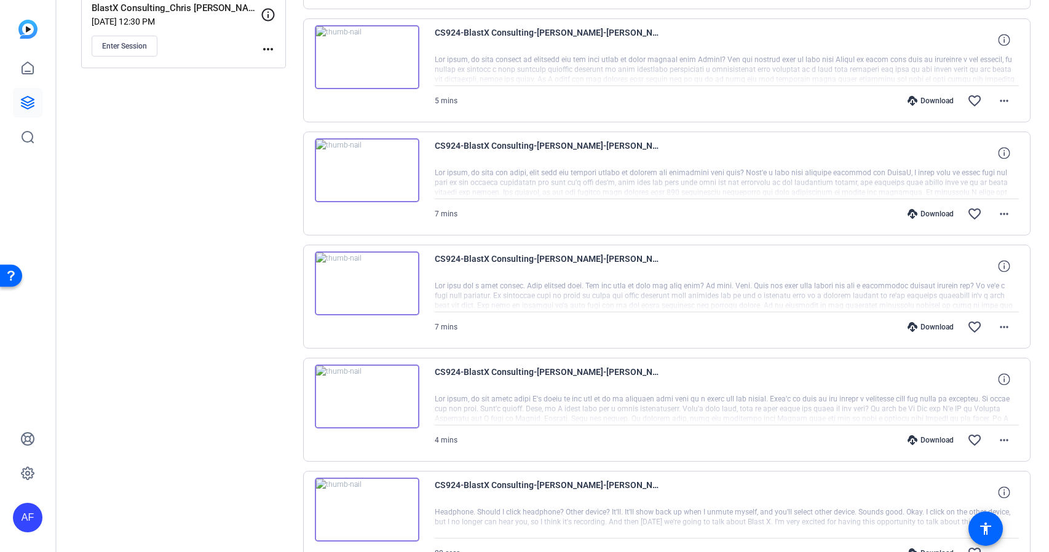
scroll to position [590, 0]
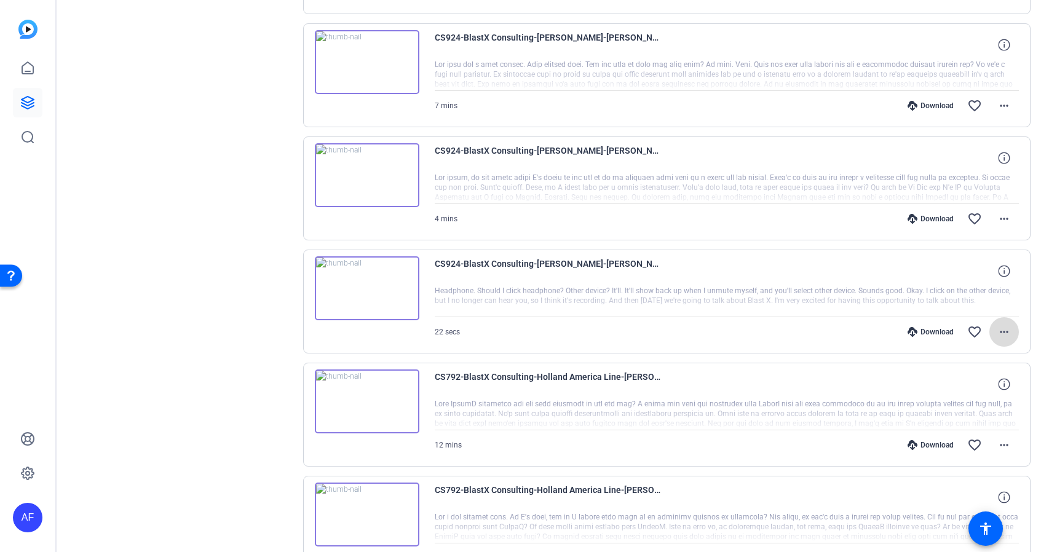
click at [1006, 333] on mat-icon "more_horiz" at bounding box center [1004, 332] width 15 height 15
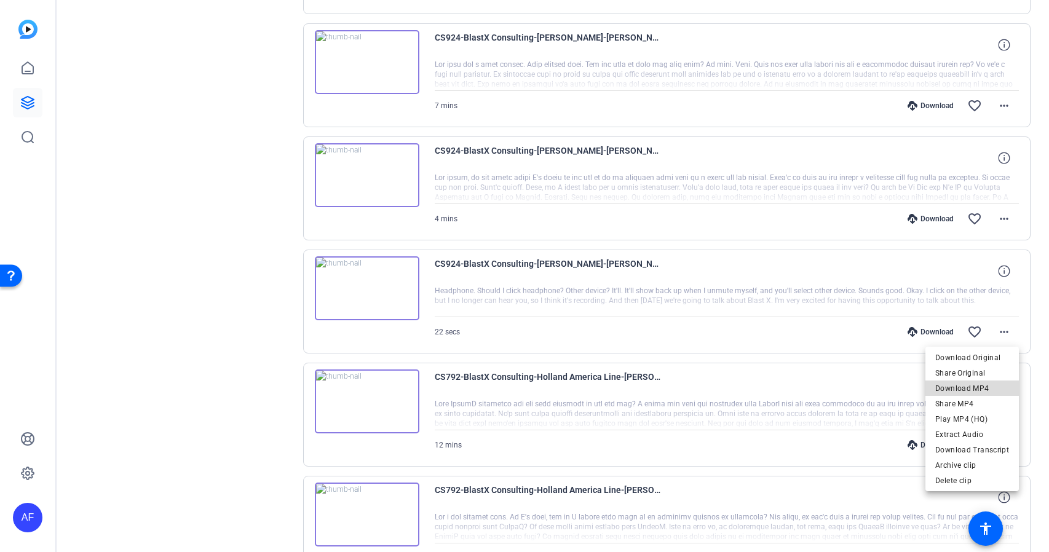
click at [982, 385] on span "Download MP4" at bounding box center [972, 388] width 74 height 15
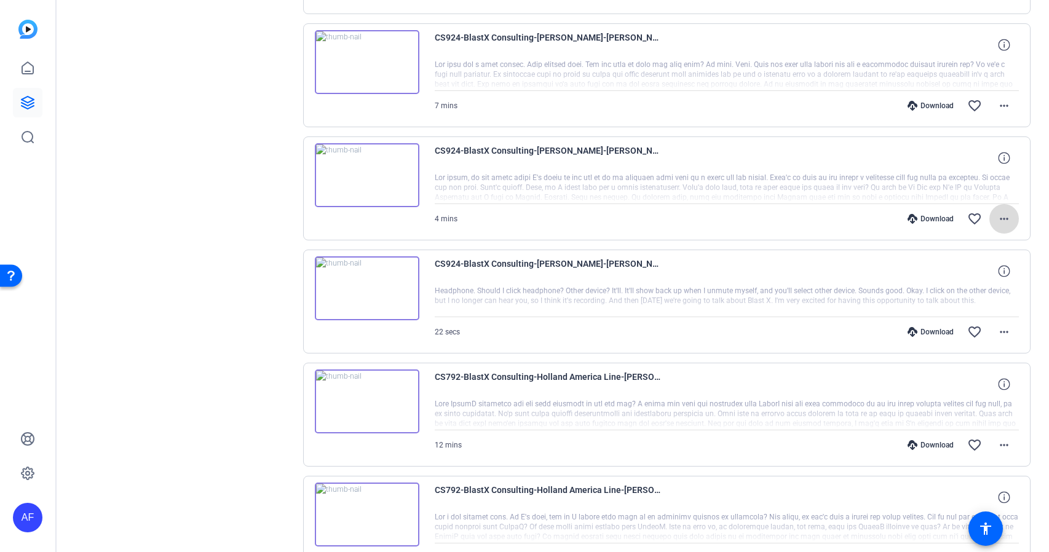
click at [1002, 219] on mat-icon "more_horiz" at bounding box center [1004, 218] width 15 height 15
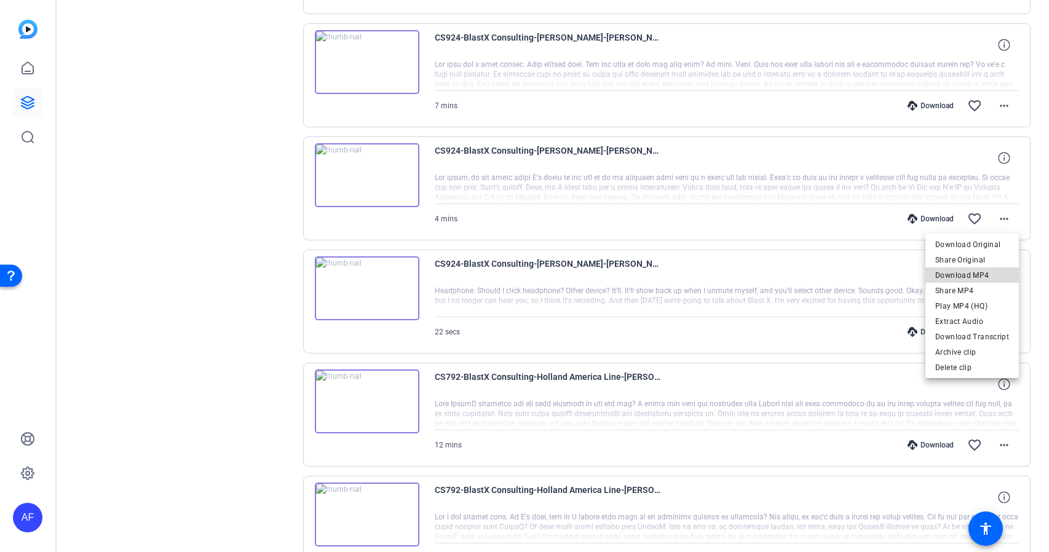
click at [984, 274] on span "Download MP4" at bounding box center [972, 275] width 74 height 15
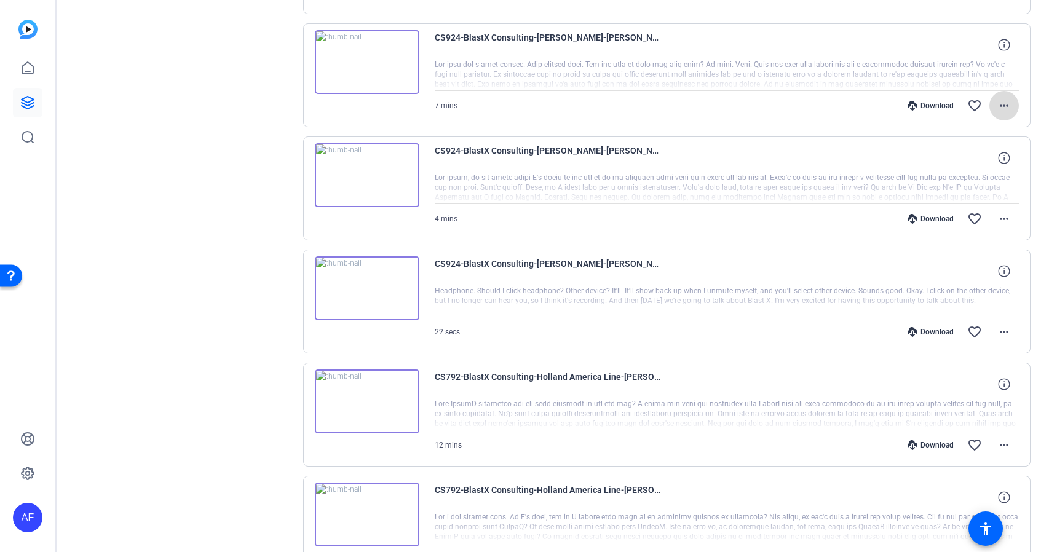
click at [1003, 106] on mat-icon "more_horiz" at bounding box center [1004, 105] width 15 height 15
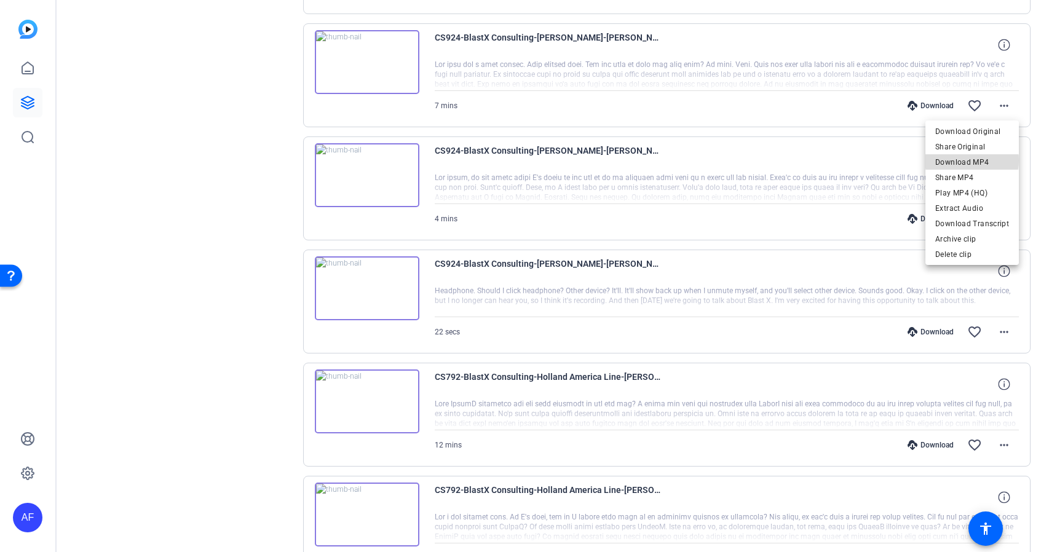
click at [973, 160] on span "Download MP4" at bounding box center [972, 162] width 74 height 15
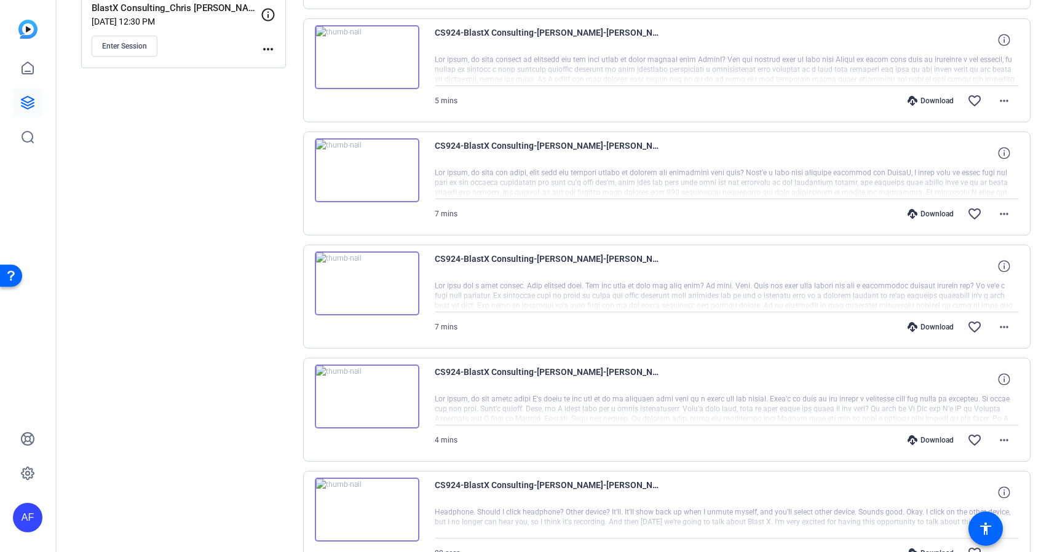
scroll to position [74, 0]
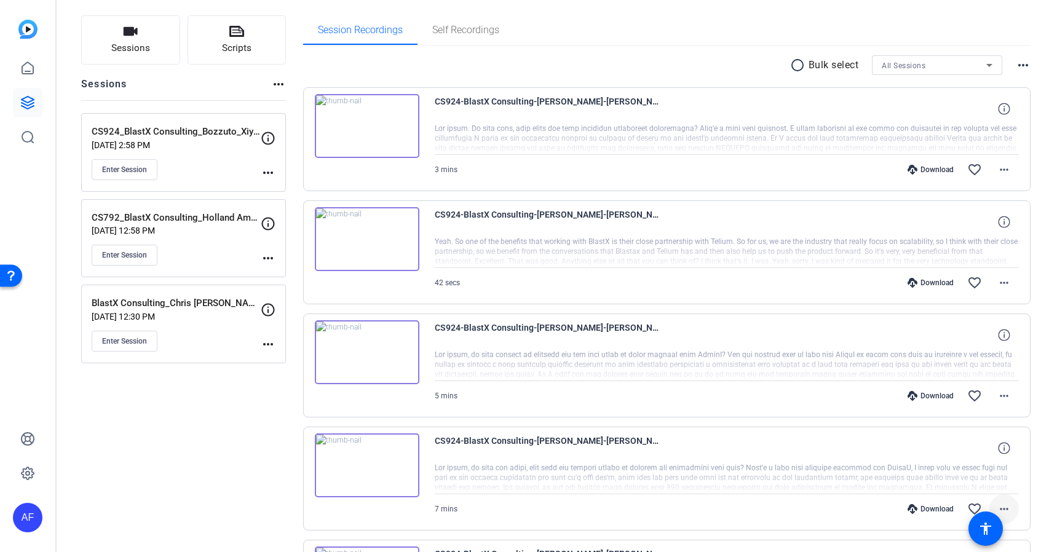
click at [1006, 508] on mat-icon "more_horiz" at bounding box center [1004, 509] width 15 height 15
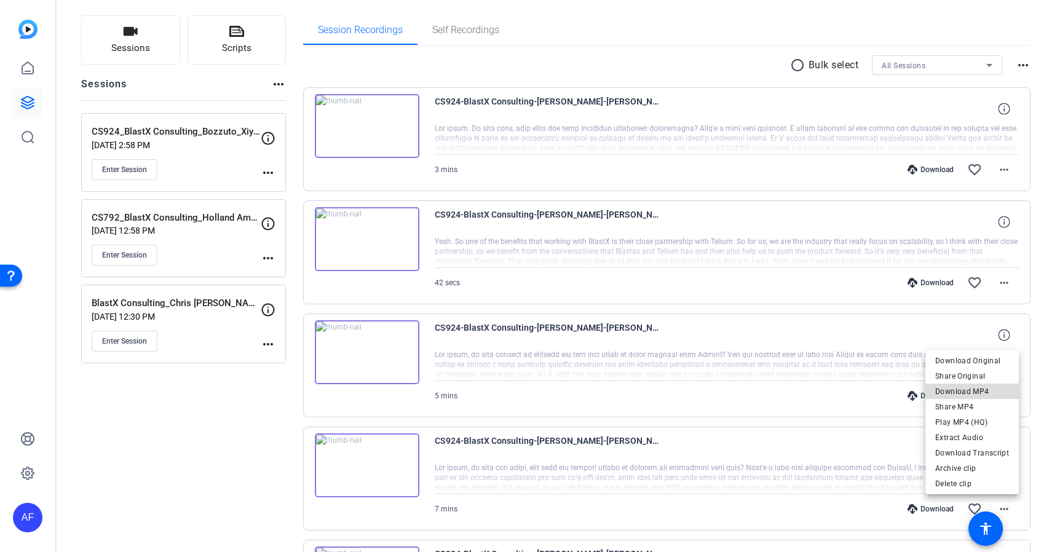
click at [983, 391] on span "Download MP4" at bounding box center [972, 391] width 74 height 15
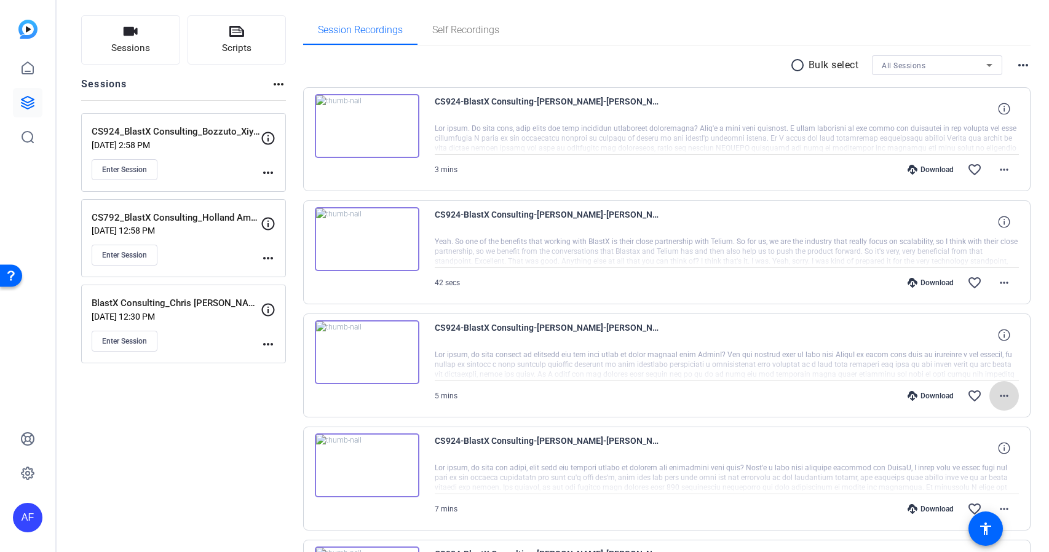
click at [1003, 391] on mat-icon "more_horiz" at bounding box center [1004, 396] width 15 height 15
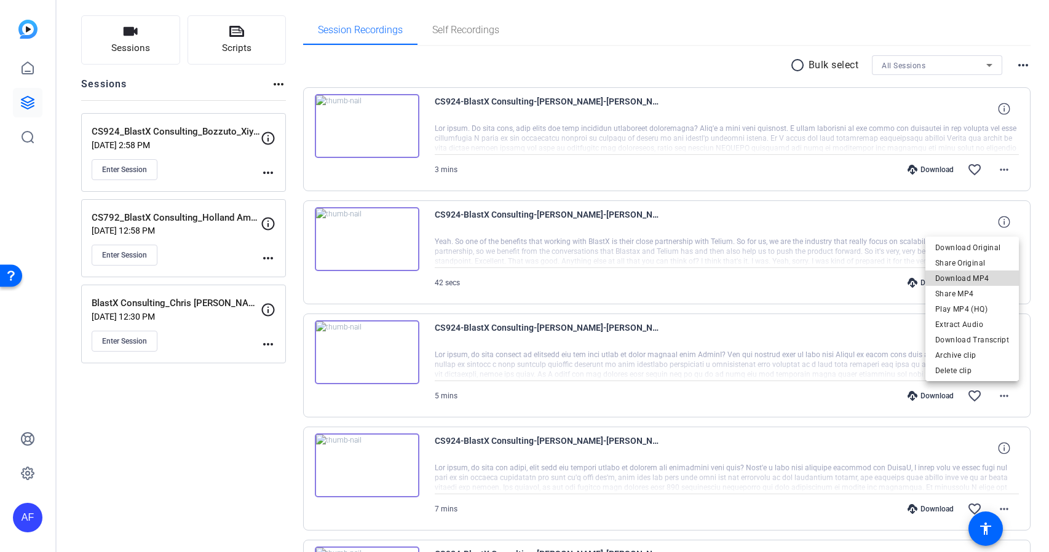
click at [983, 276] on span "Download MP4" at bounding box center [972, 278] width 74 height 15
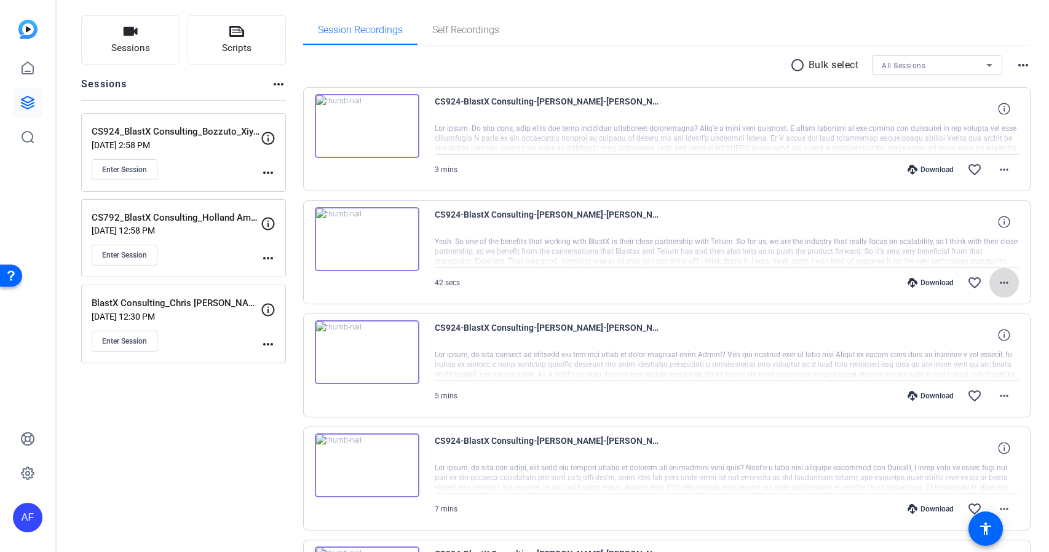
click at [1008, 279] on mat-icon "more_horiz" at bounding box center [1004, 282] width 15 height 15
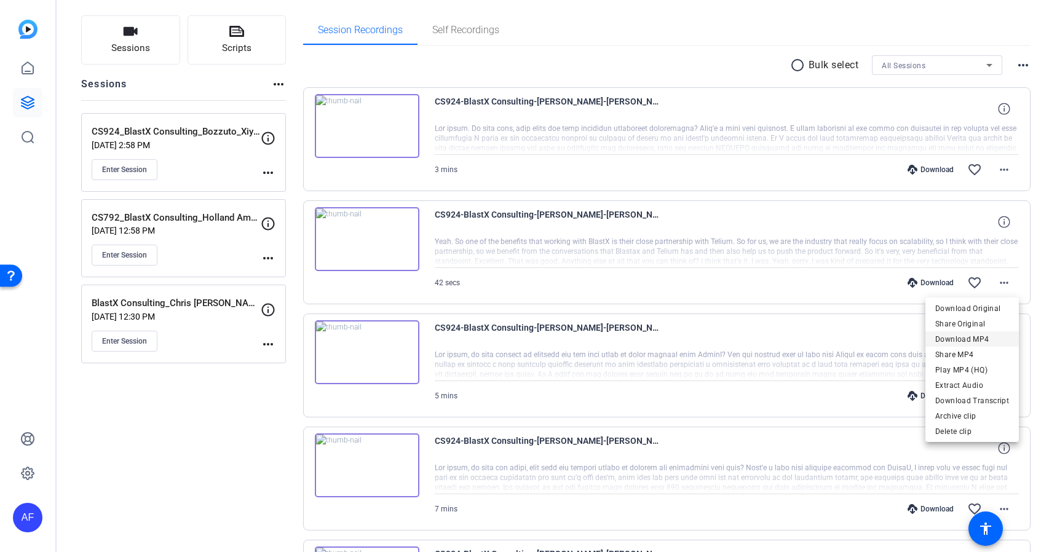
click at [973, 338] on span "Download MP4" at bounding box center [972, 339] width 74 height 15
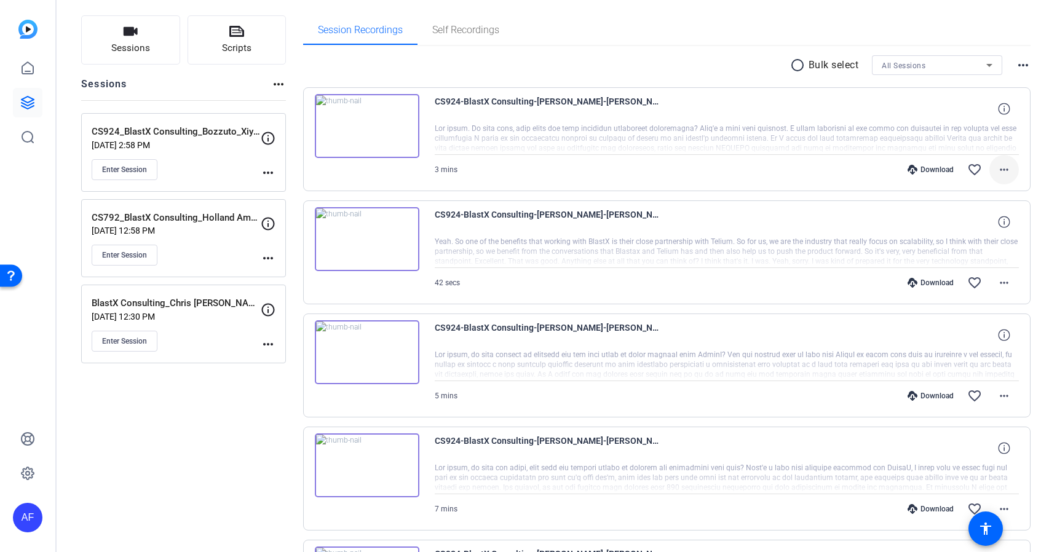
click at [1004, 168] on mat-icon "more_horiz" at bounding box center [1004, 169] width 15 height 15
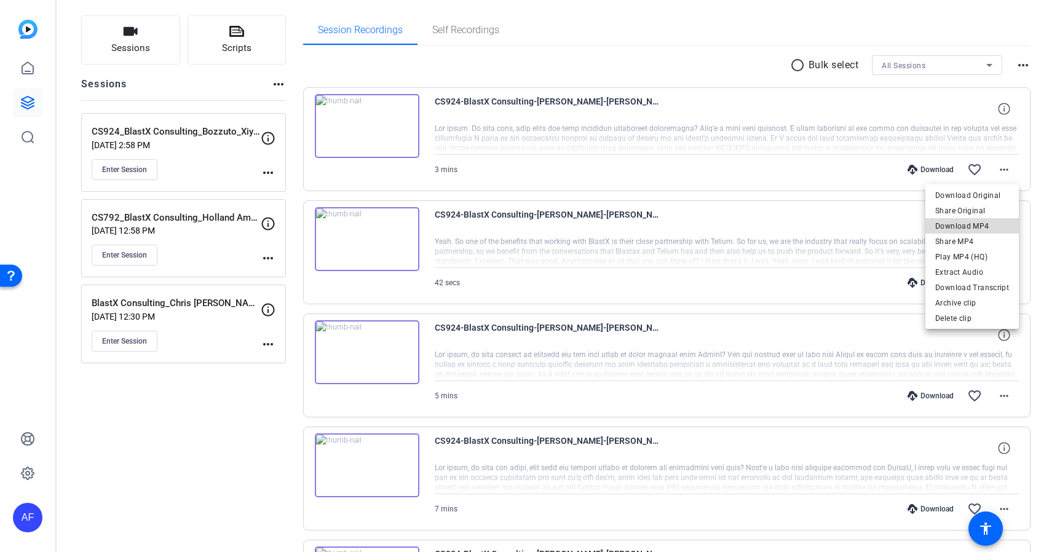
click at [974, 224] on span "Download MP4" at bounding box center [972, 226] width 74 height 15
